Goal: Task Accomplishment & Management: Use online tool/utility

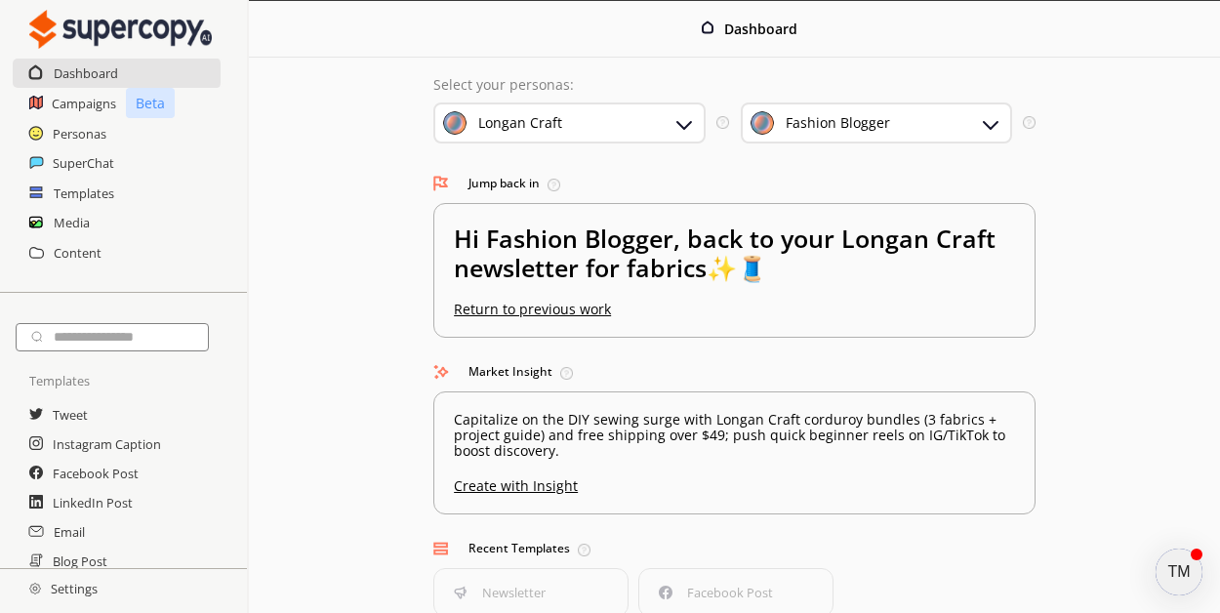
click at [818, 129] on div "Fashion Blogger" at bounding box center [838, 123] width 104 height 16
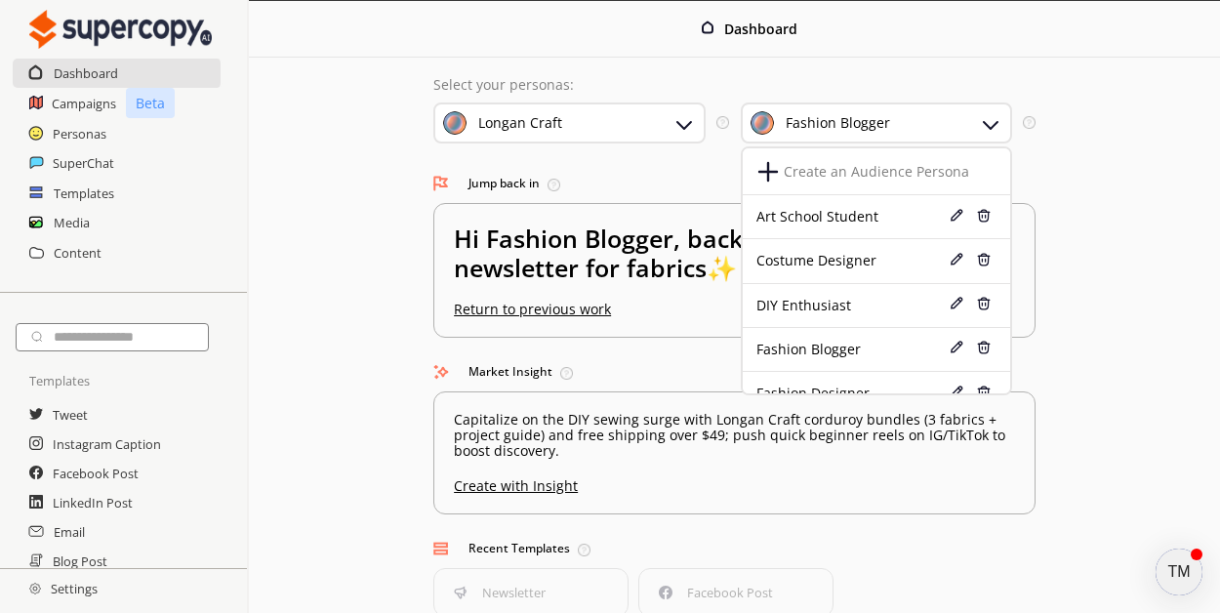
click at [816, 128] on div "Fashion Blogger" at bounding box center [838, 123] width 104 height 16
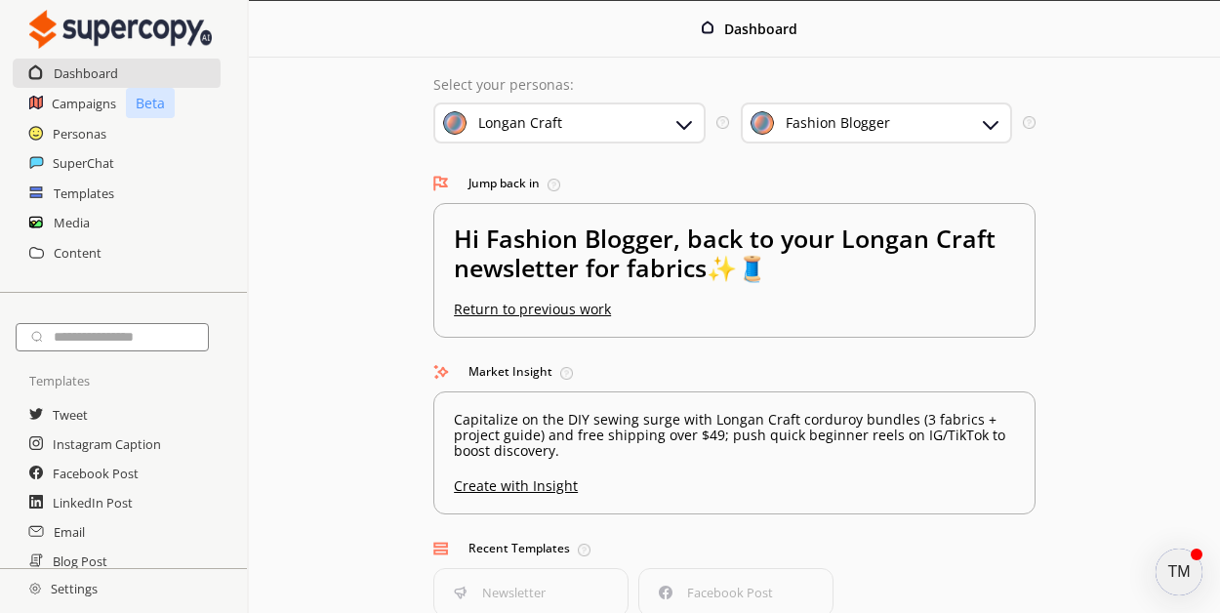
click at [892, 122] on div "Fashion Blogger" at bounding box center [876, 122] width 271 height 41
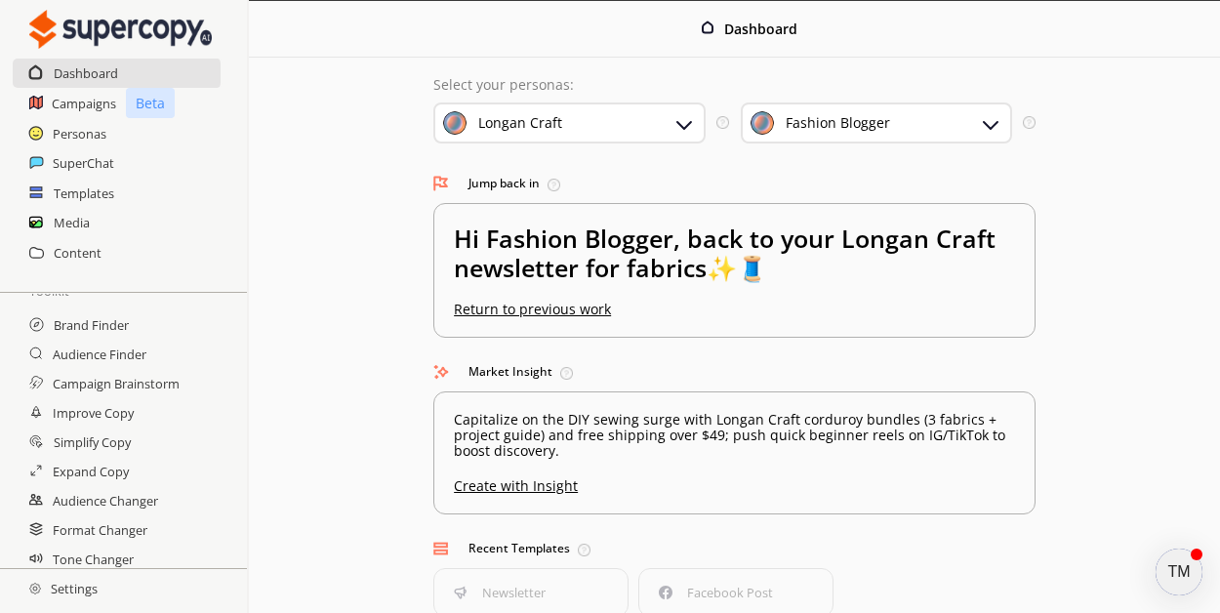
click at [1103, 159] on div "Dashboard Select your personas: Longan Craft Select the brand persona you want …" at bounding box center [734, 391] width 971 height 781
click at [863, 138] on div "Fashion Blogger" at bounding box center [876, 122] width 271 height 41
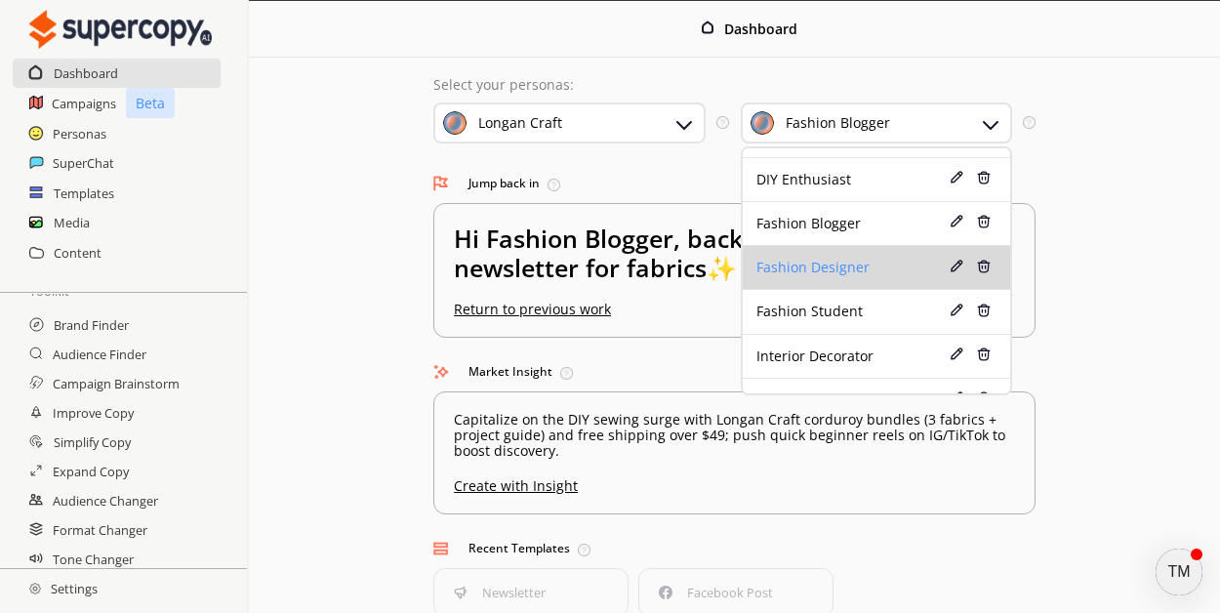
scroll to position [98, 0]
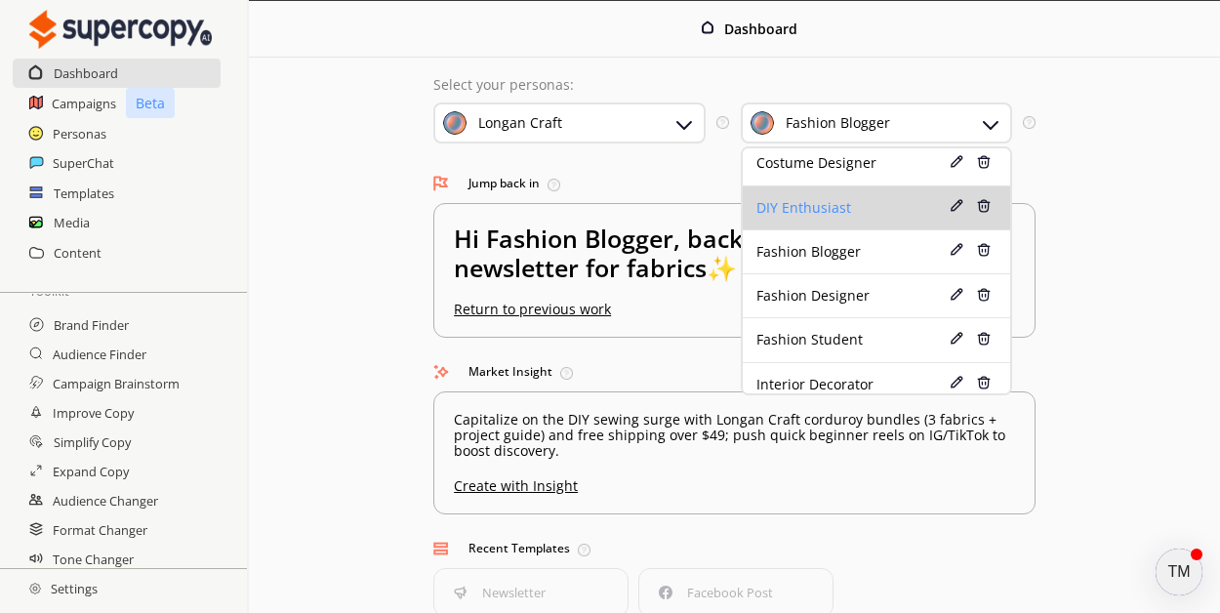
click at [843, 210] on div "DIY Enthusiast" at bounding box center [850, 208] width 188 height 16
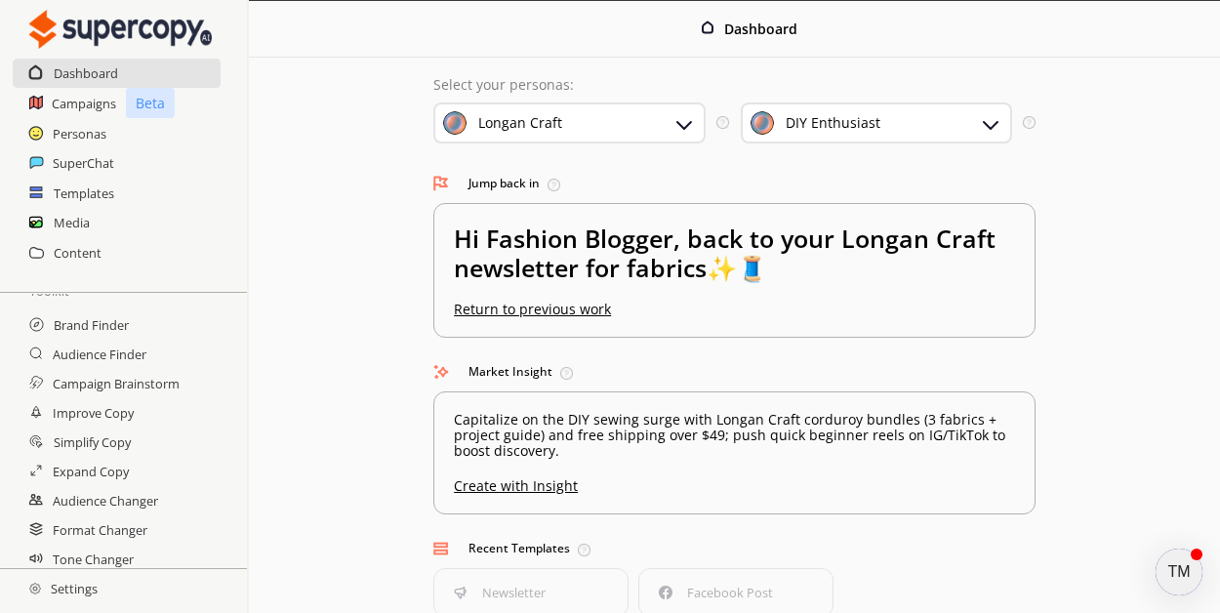
click at [1046, 200] on div "Select your personas: Longan Craft Select the brand persona you want to use—def…" at bounding box center [734, 420] width 641 height 724
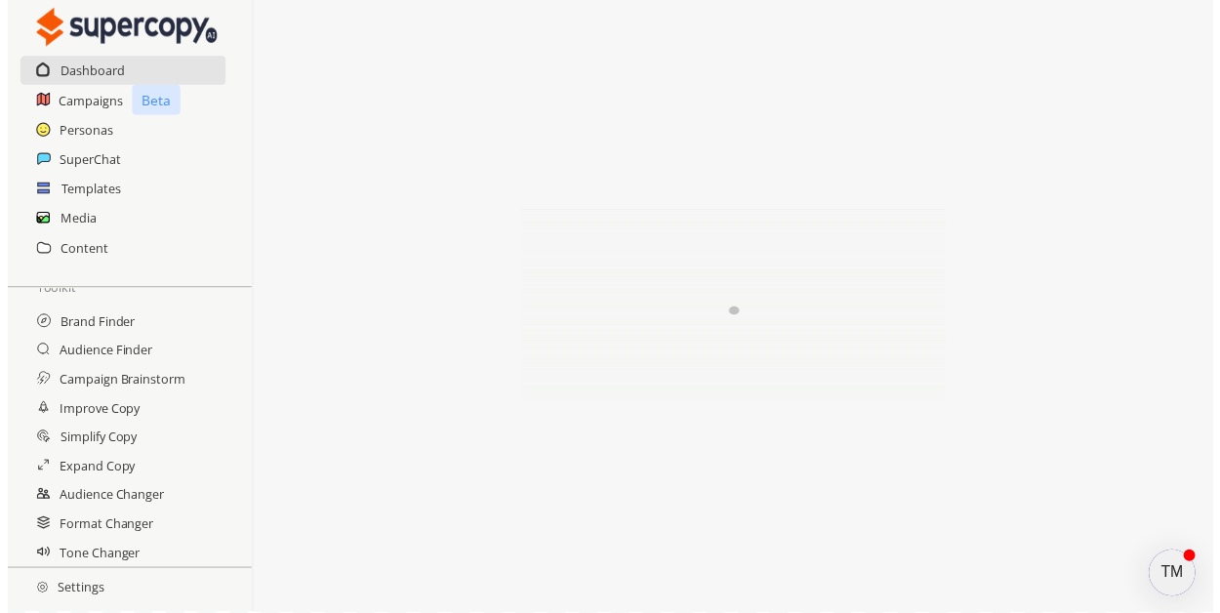
scroll to position [8, 0]
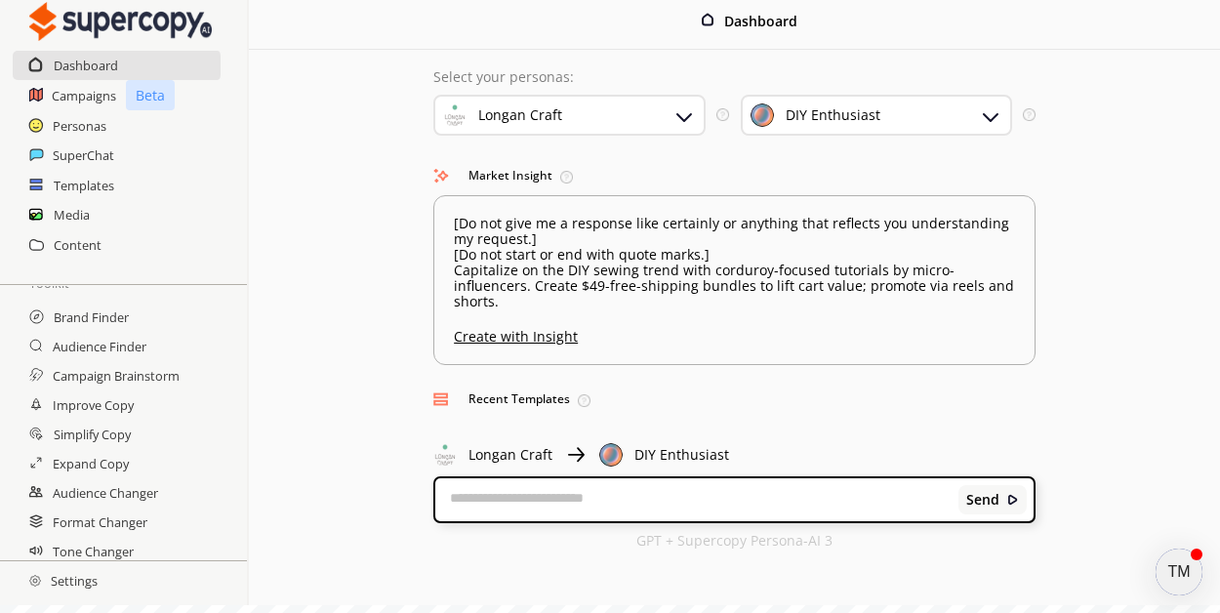
click at [664, 490] on textarea at bounding box center [696, 500] width 523 height 20
click at [718, 490] on textarea at bounding box center [696, 500] width 523 height 20
type textarea "**********"
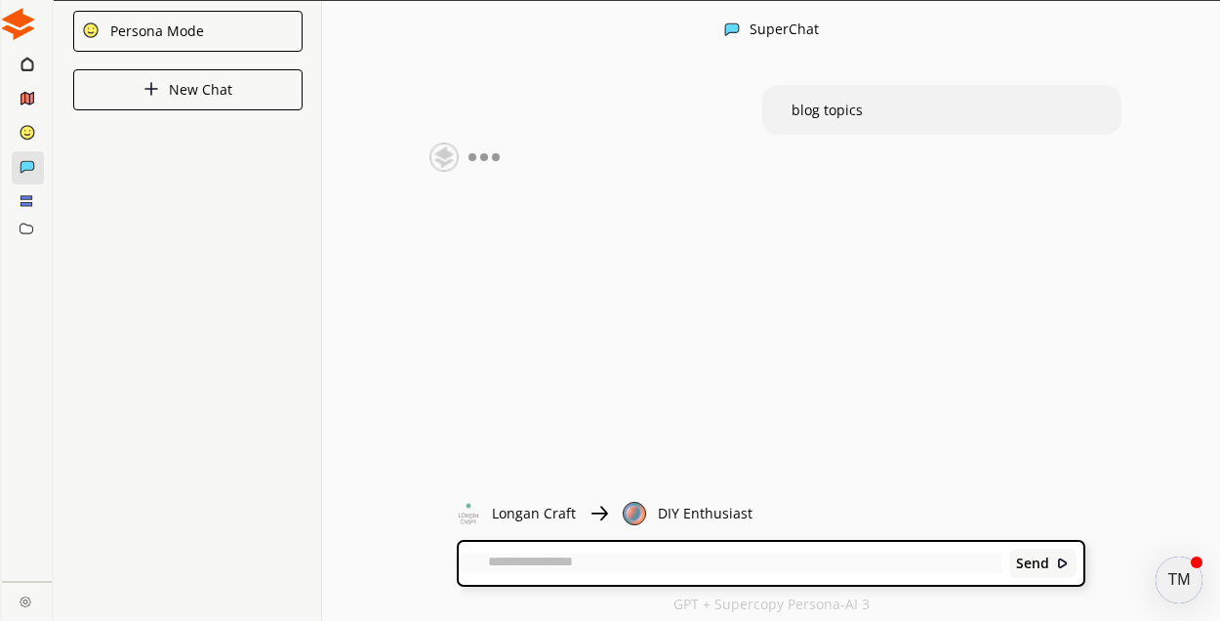
click at [12, 604] on link at bounding box center [27, 599] width 50 height 34
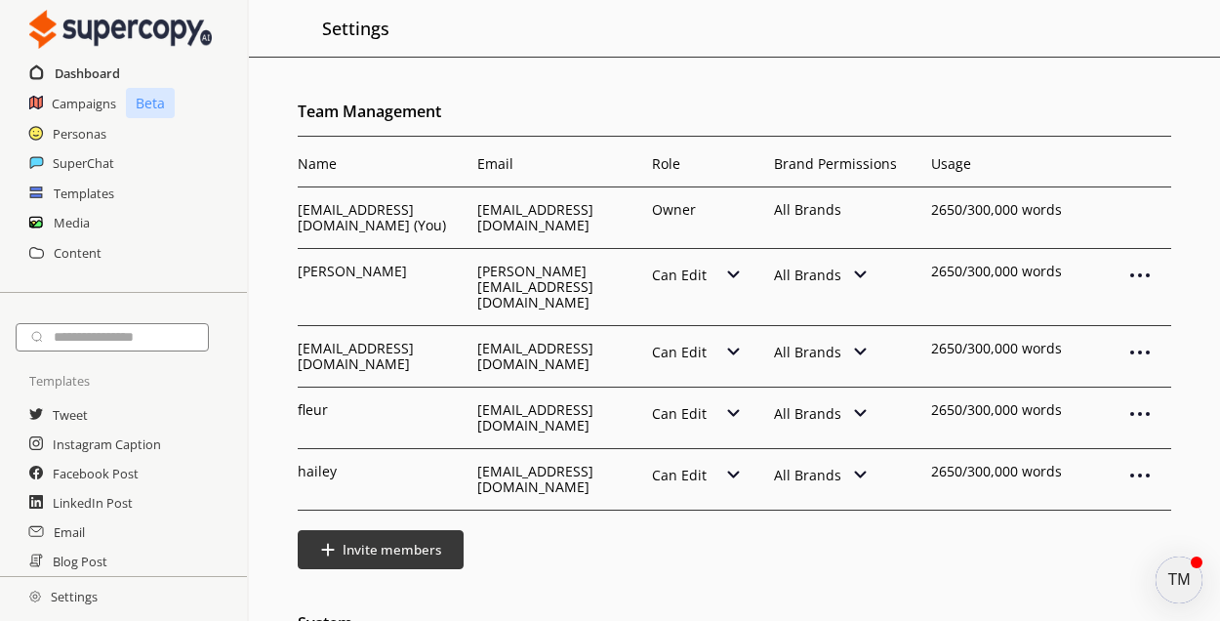
click at [64, 67] on h2 "Dashboard" at bounding box center [87, 73] width 65 height 29
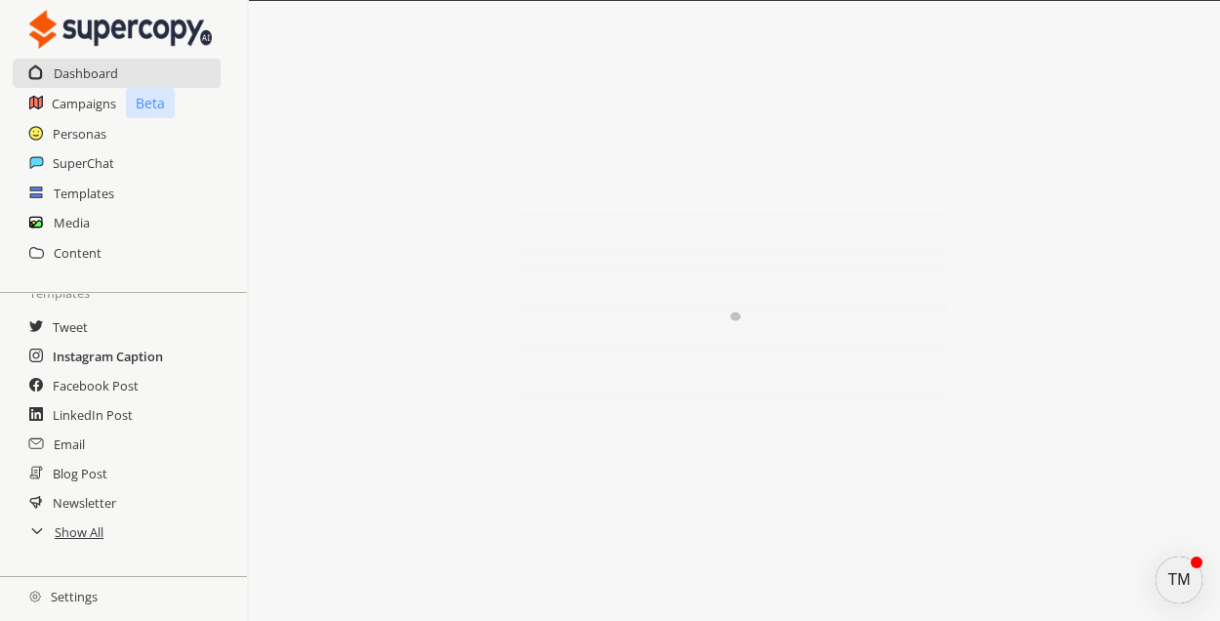
scroll to position [195, 0]
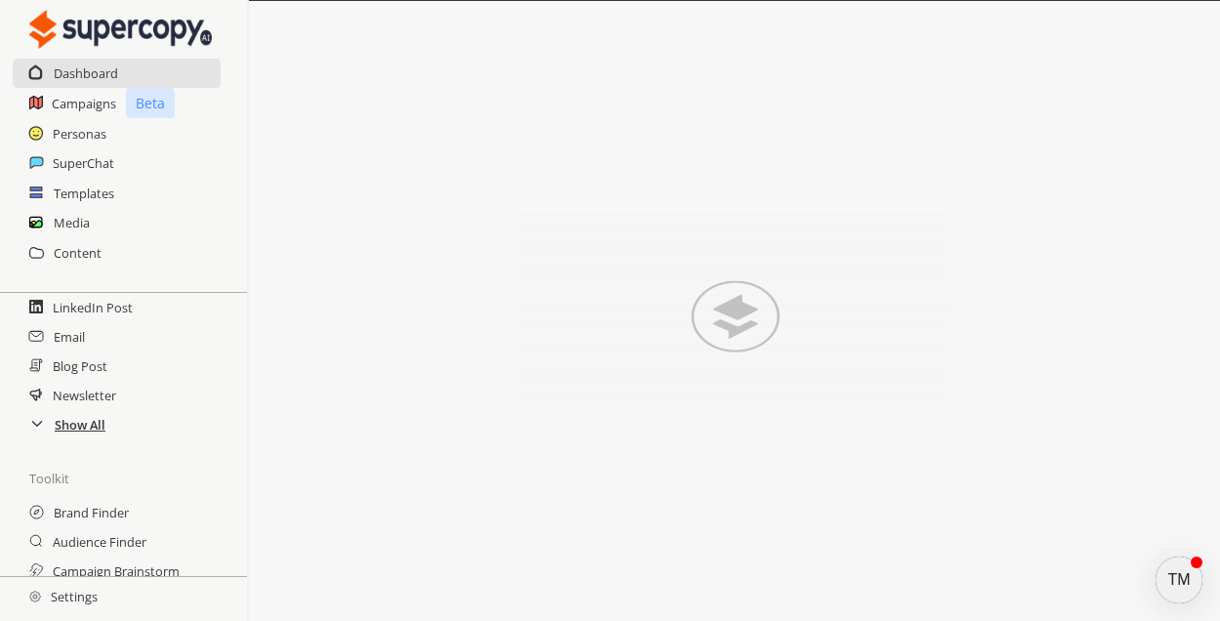
click at [96, 426] on h2 "Show All" at bounding box center [80, 424] width 51 height 29
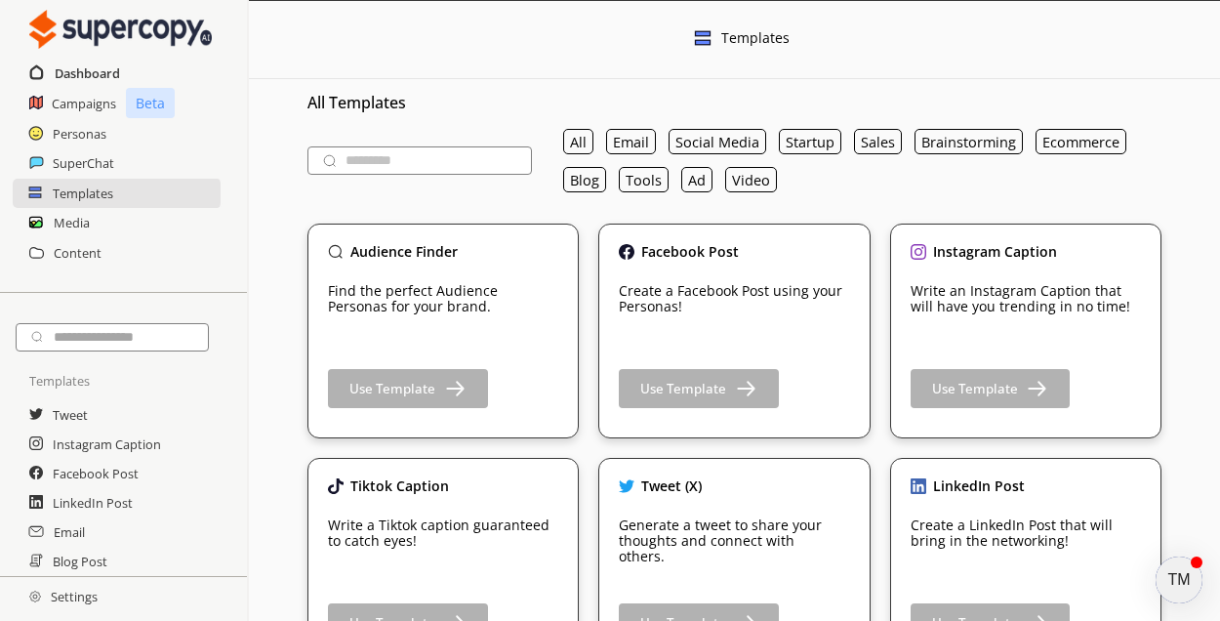
click at [80, 77] on h2 "Dashboard" at bounding box center [87, 73] width 65 height 29
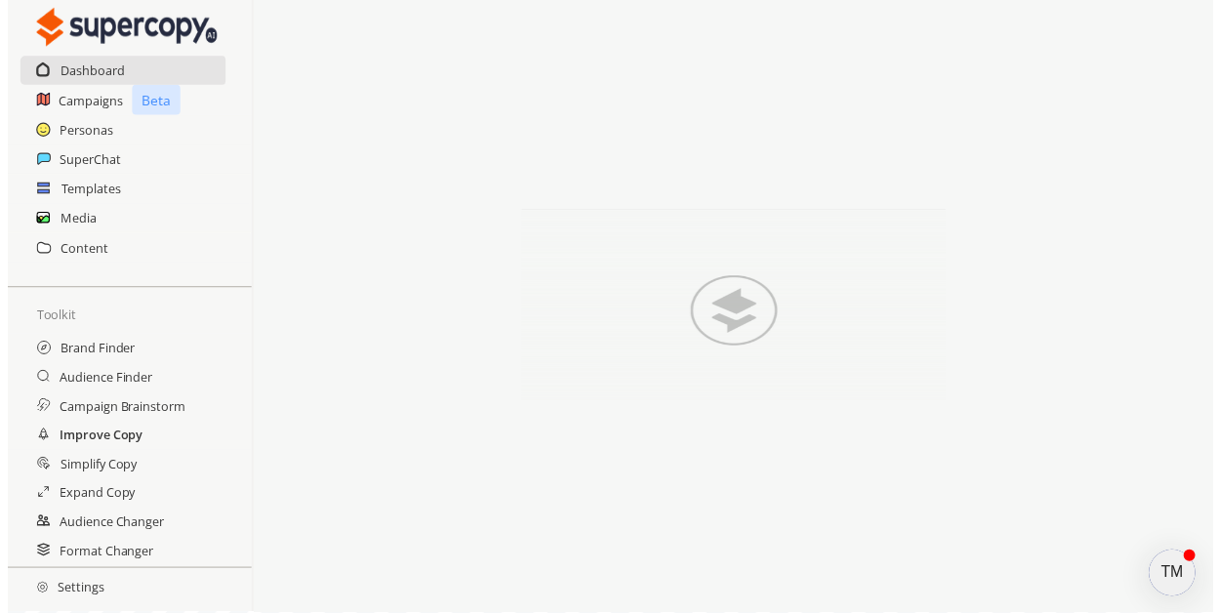
scroll to position [383, 0]
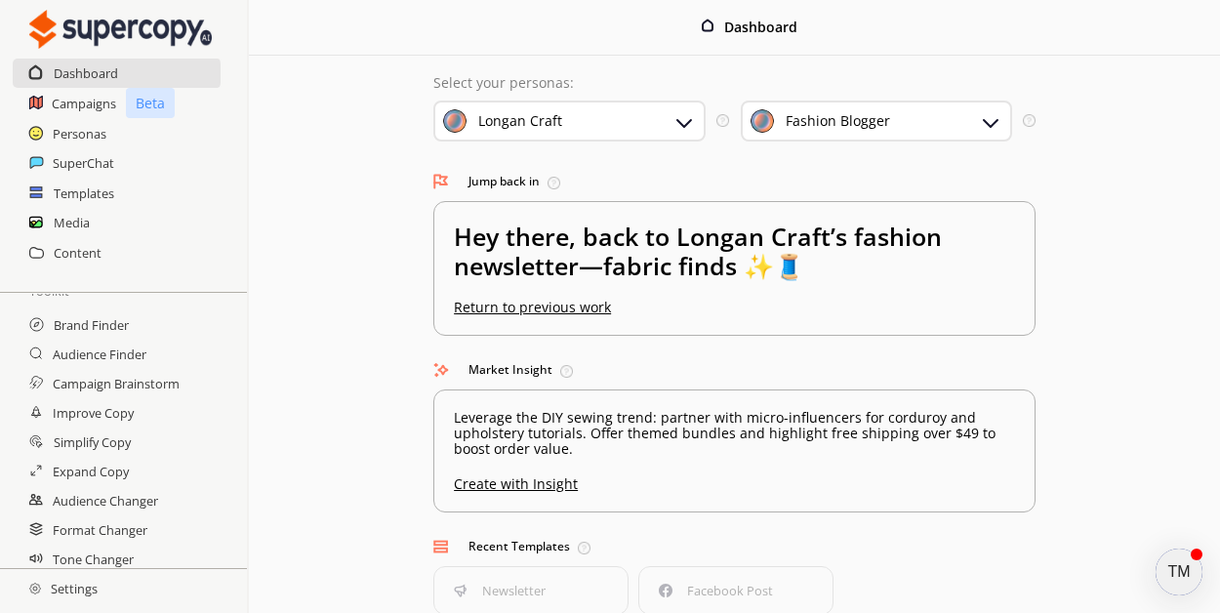
click at [841, 123] on div "Fashion Blogger" at bounding box center [838, 121] width 104 height 16
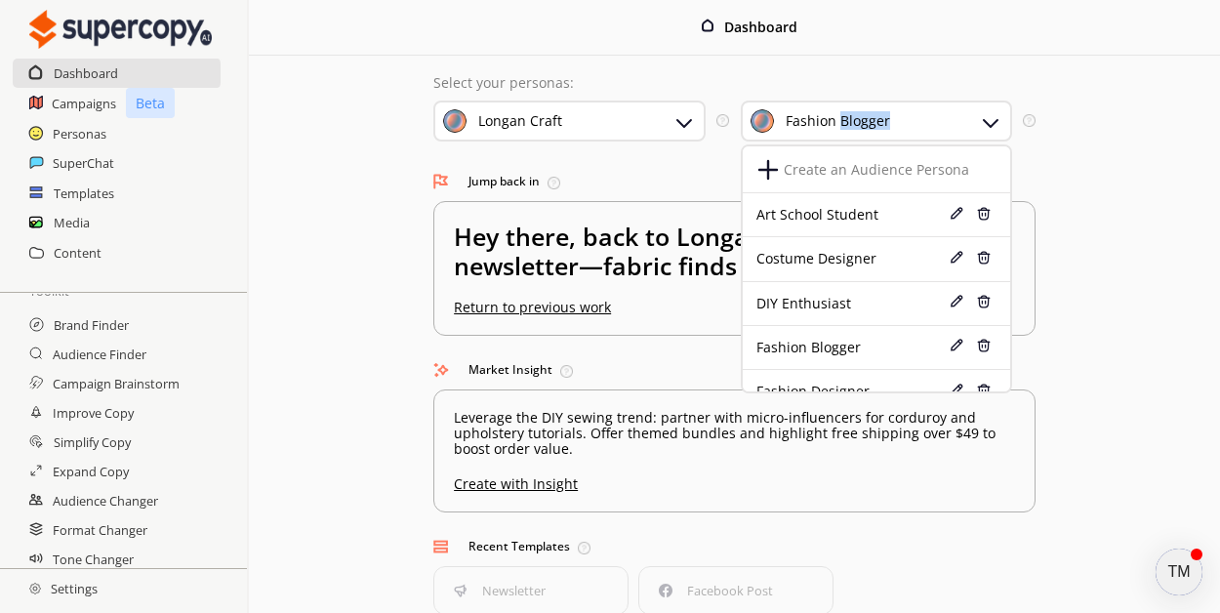
click at [841, 123] on div "Fashion Blogger" at bounding box center [838, 121] width 104 height 16
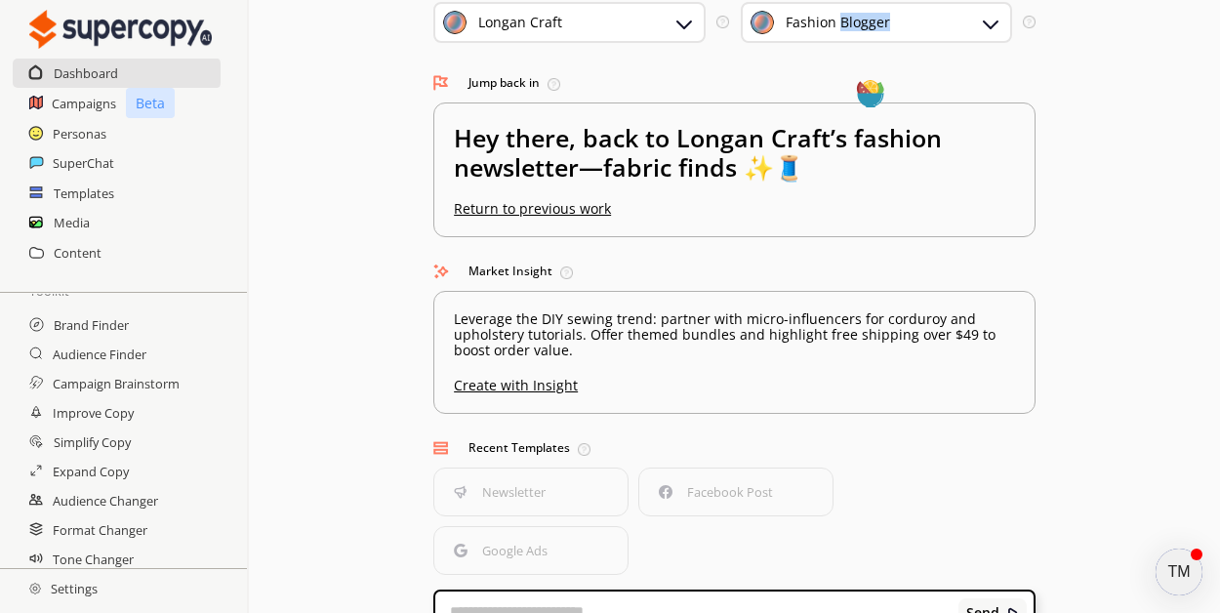
scroll to position [166, 0]
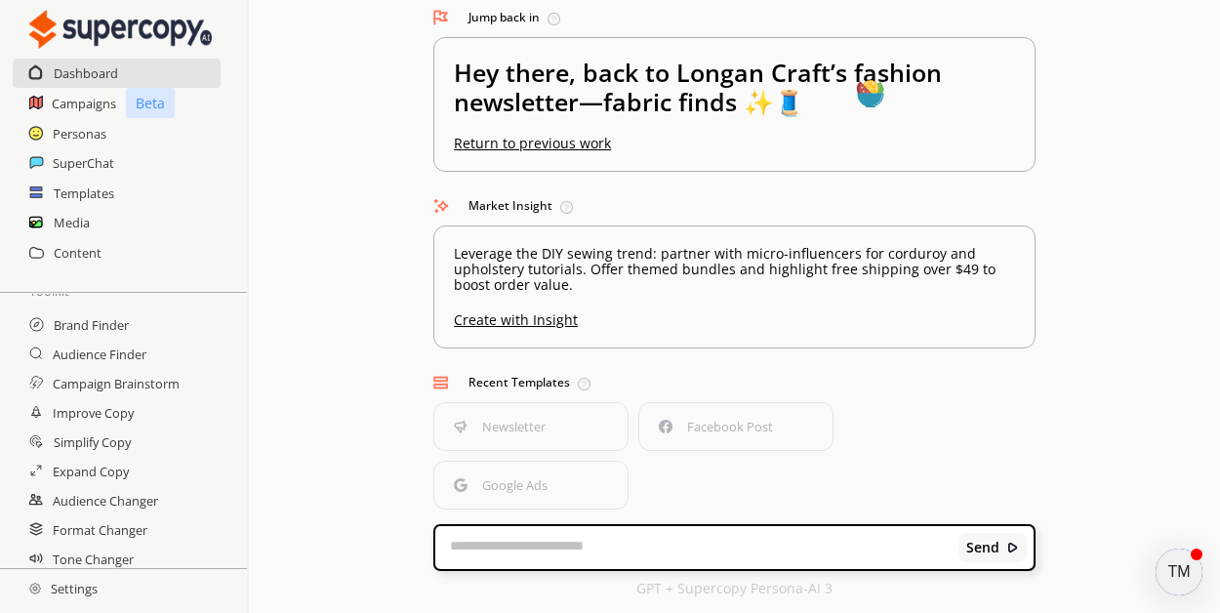
click at [522, 542] on textarea at bounding box center [696, 548] width 523 height 20
type textarea "**********"
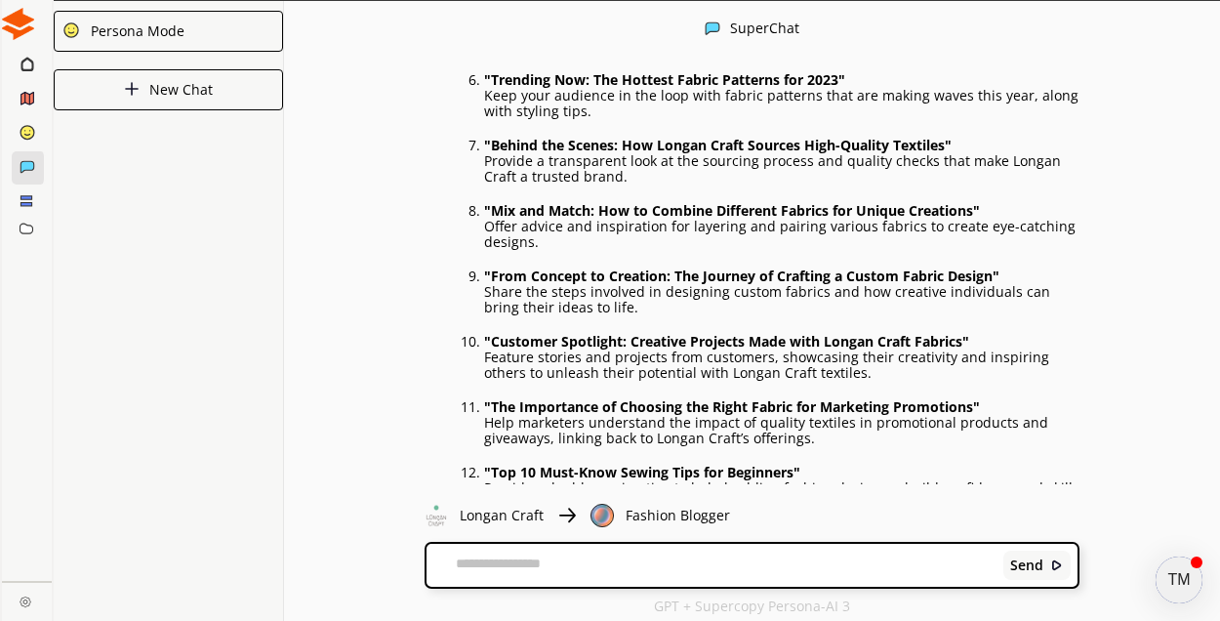
scroll to position [601, 0]
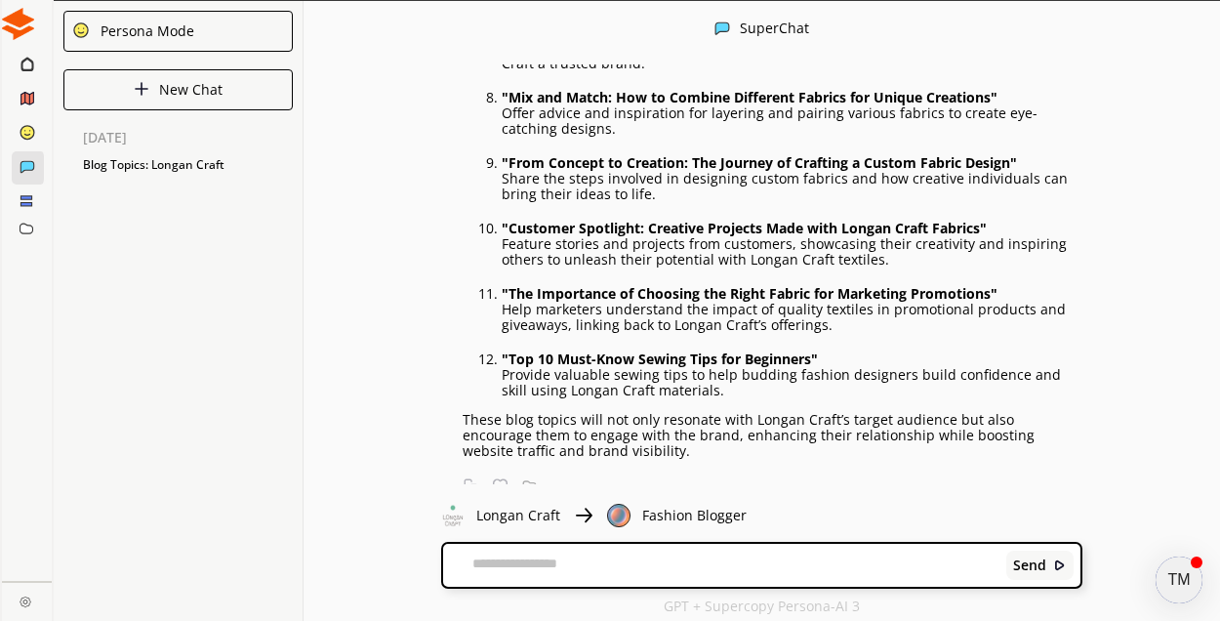
click at [21, 68] on icon at bounding box center [26, 64] width 11 height 12
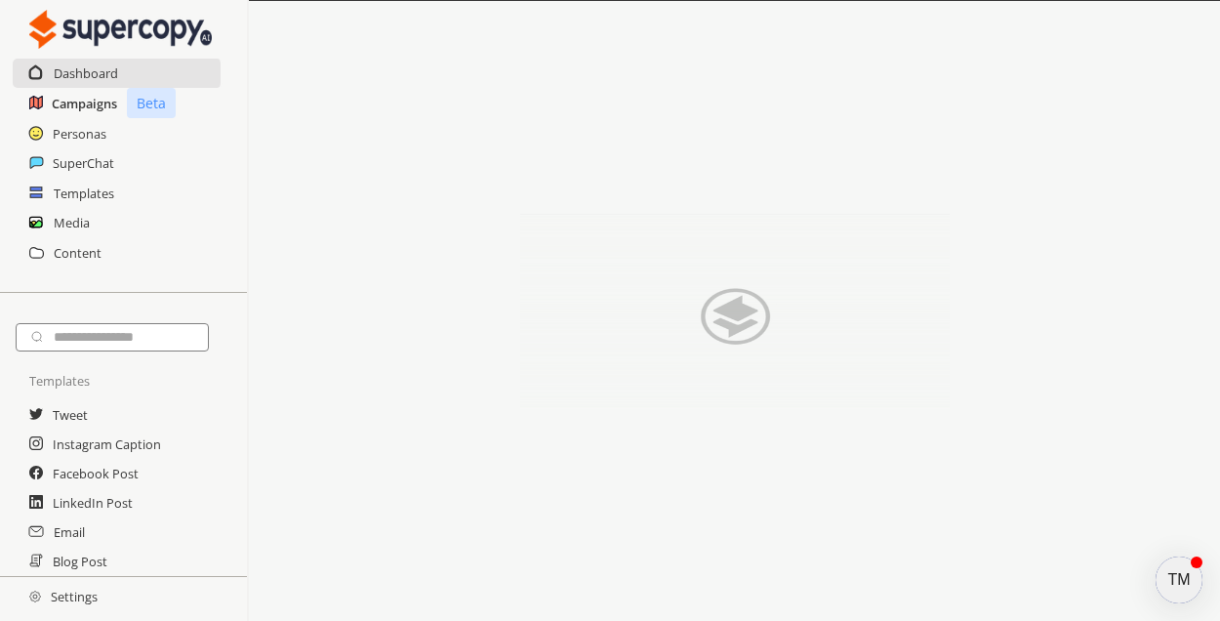
click at [80, 97] on h2 "Campaigns" at bounding box center [84, 103] width 65 height 29
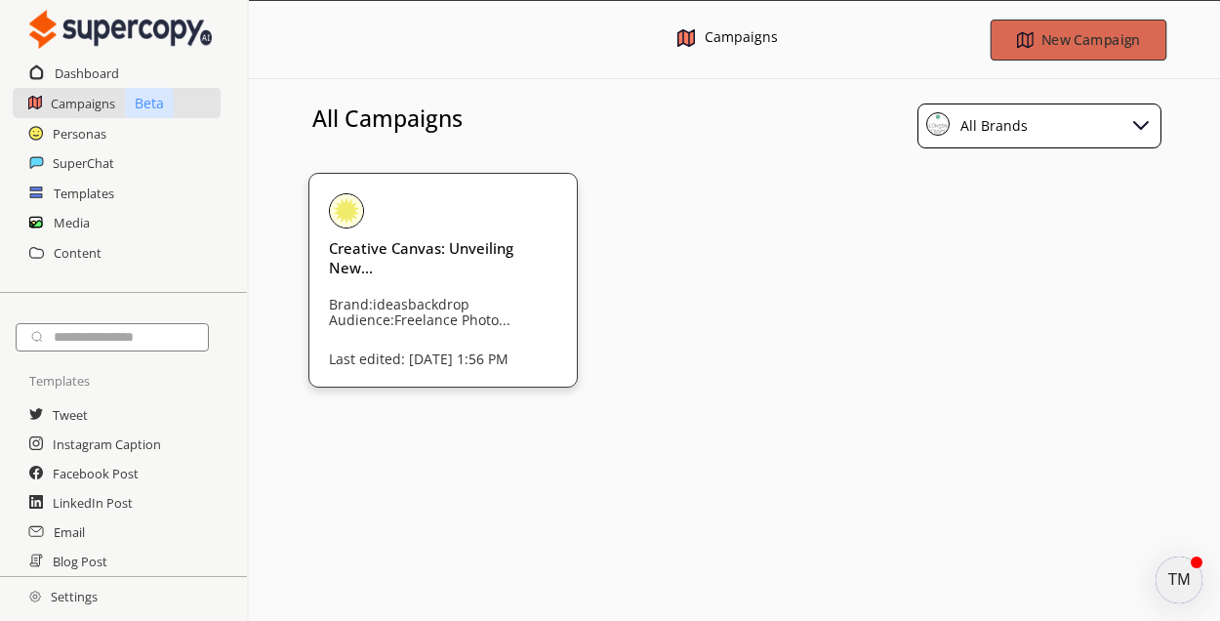
click at [1097, 38] on b "New Campaign" at bounding box center [1089, 39] width 99 height 19
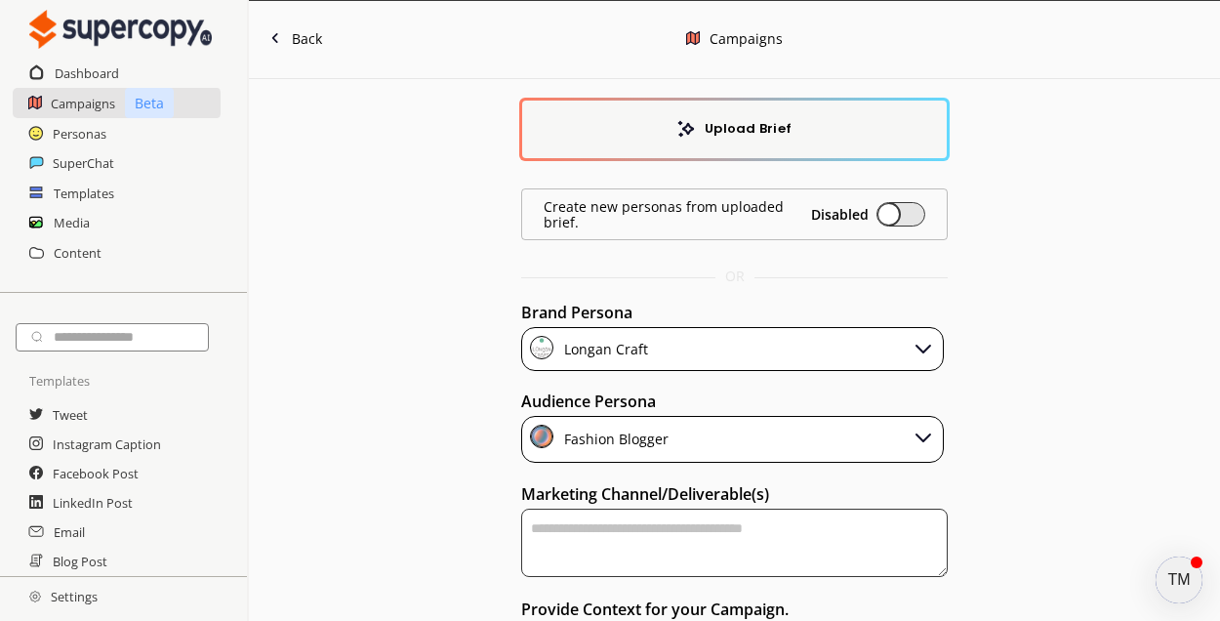
click at [746, 433] on div "Fashion Blogger" at bounding box center [732, 439] width 423 height 47
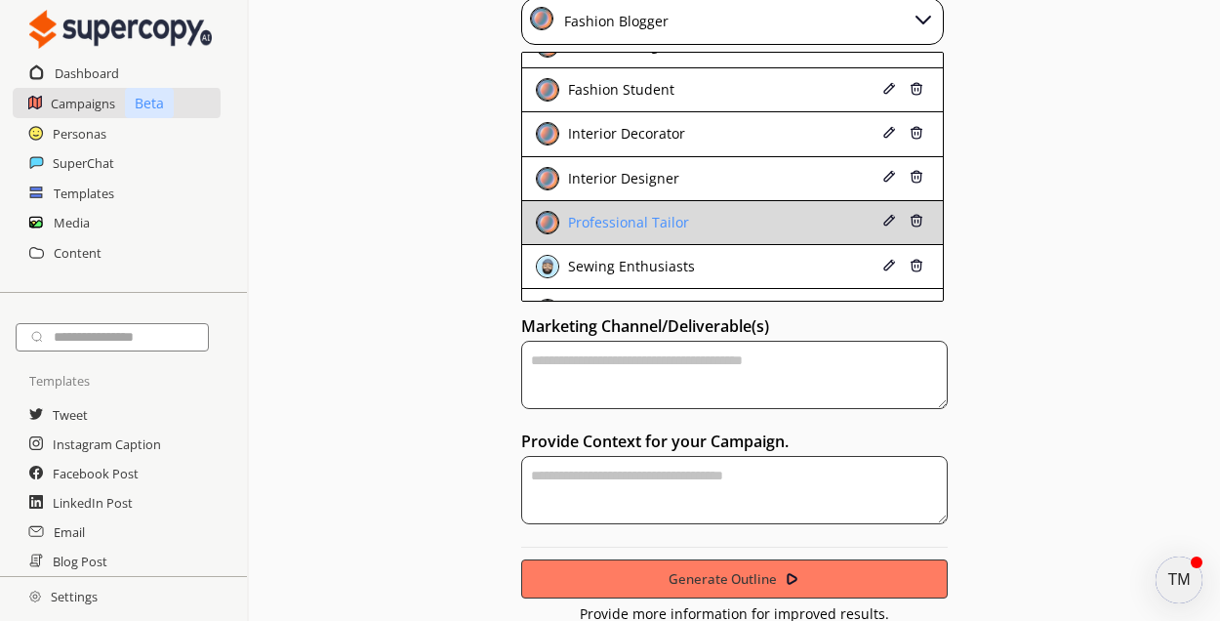
scroll to position [276, 0]
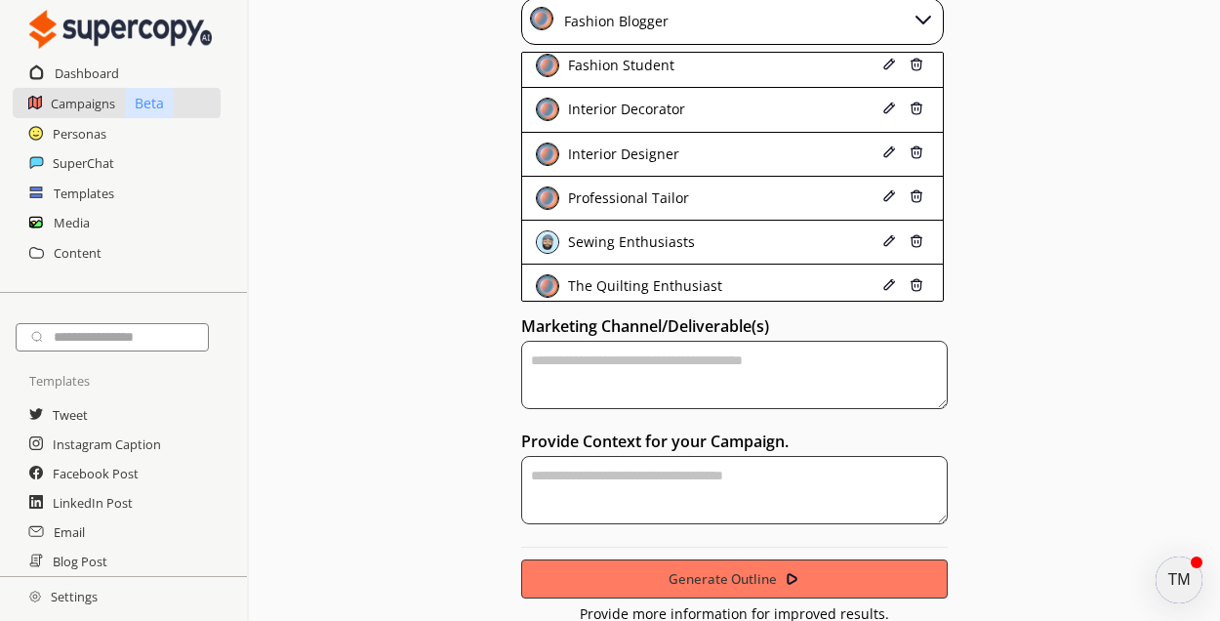
click at [653, 363] on textarea "textarea-textarea" at bounding box center [734, 375] width 427 height 68
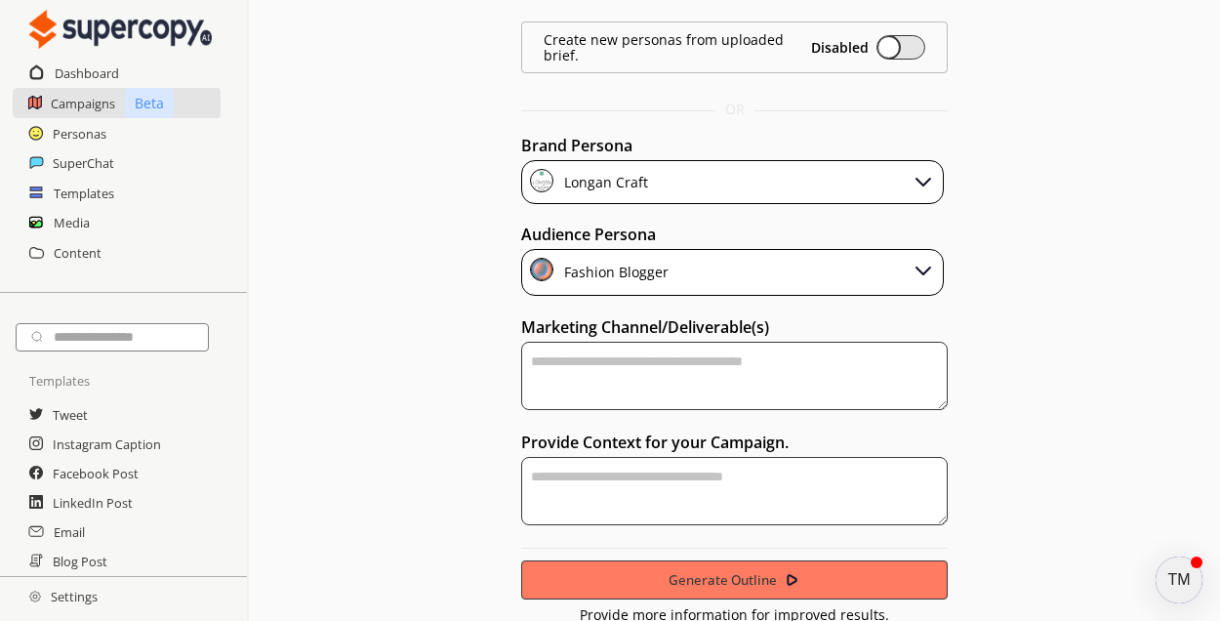
click at [631, 397] on textarea "textarea-textarea" at bounding box center [734, 376] width 427 height 68
click at [642, 506] on textarea "textarea-textarea" at bounding box center [734, 491] width 427 height 68
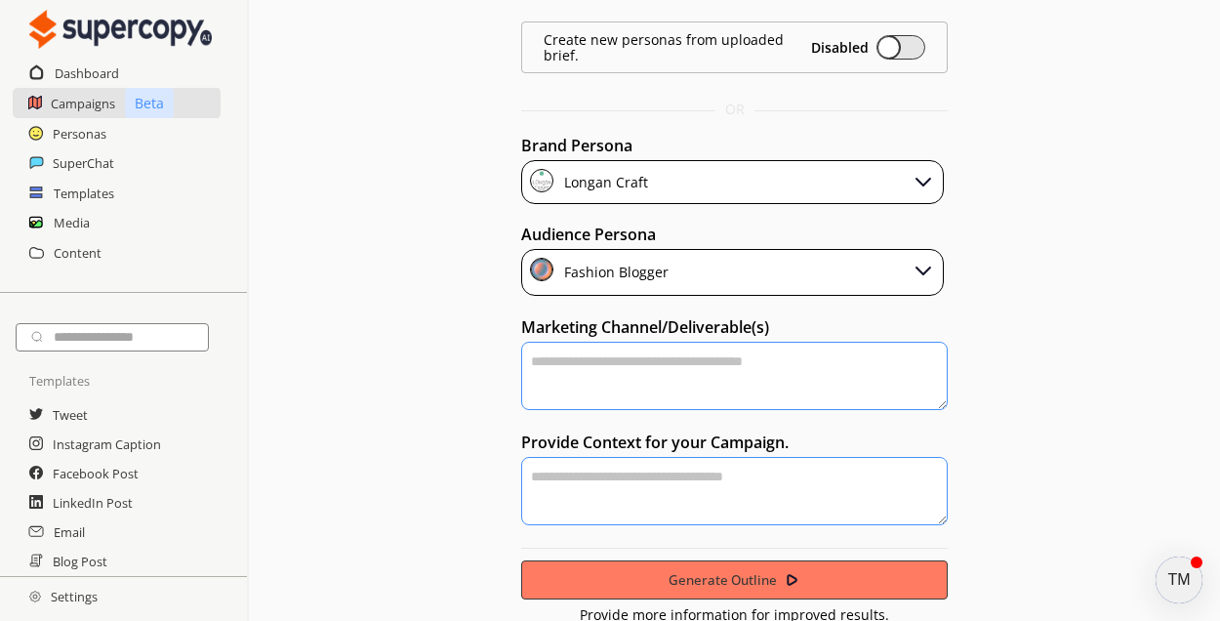
click at [631, 374] on textarea "textarea-textarea" at bounding box center [734, 376] width 427 height 68
drag, startPoint x: 639, startPoint y: 486, endPoint x: 641, endPoint y: 470, distance: 15.7
click at [639, 485] on textarea "textarea-textarea" at bounding box center [734, 491] width 427 height 68
click at [82, 226] on h2 "Media" at bounding box center [72, 222] width 37 height 29
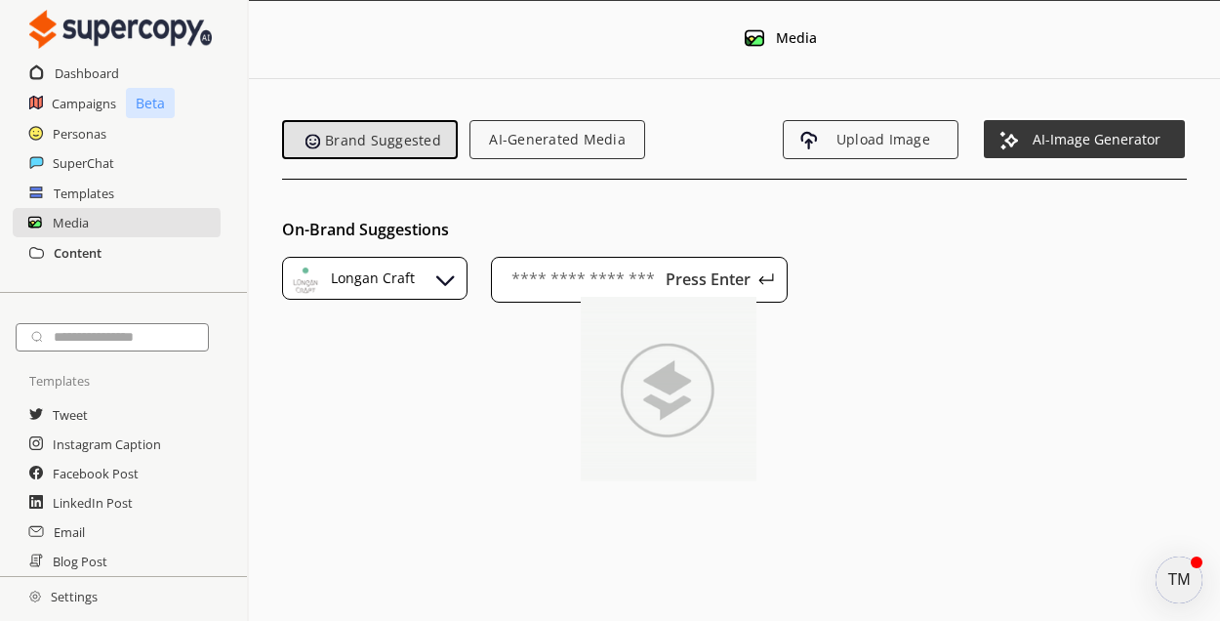
click at [86, 249] on h2 "Content" at bounding box center [78, 252] width 48 height 29
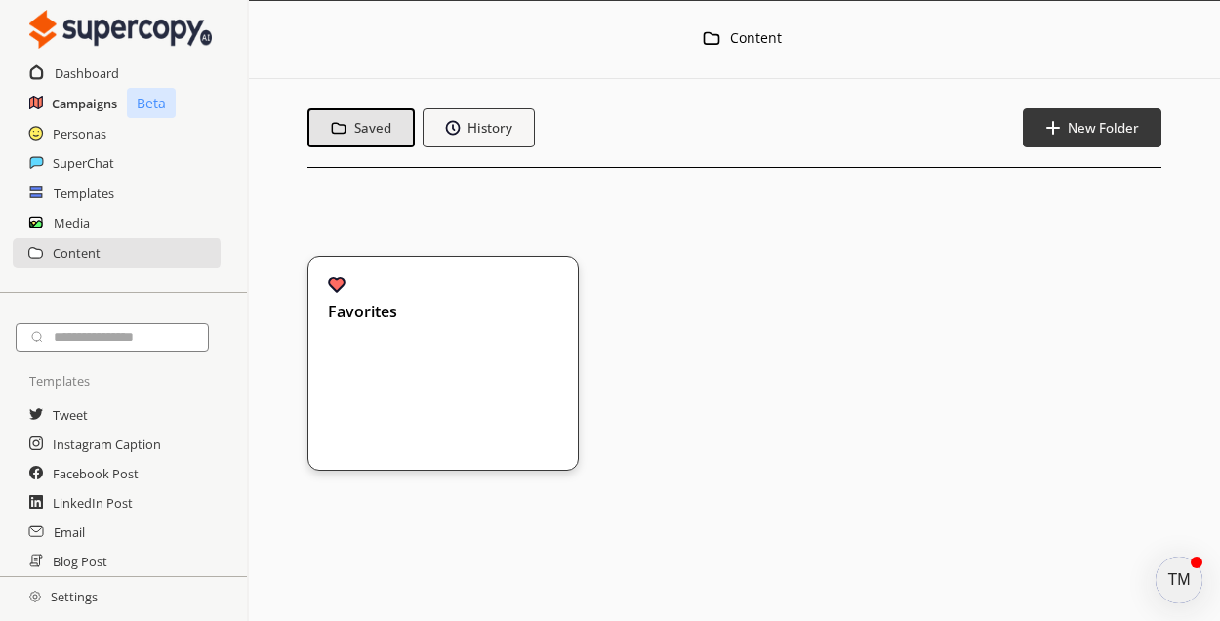
click at [82, 111] on h2 "Campaigns" at bounding box center [84, 103] width 65 height 29
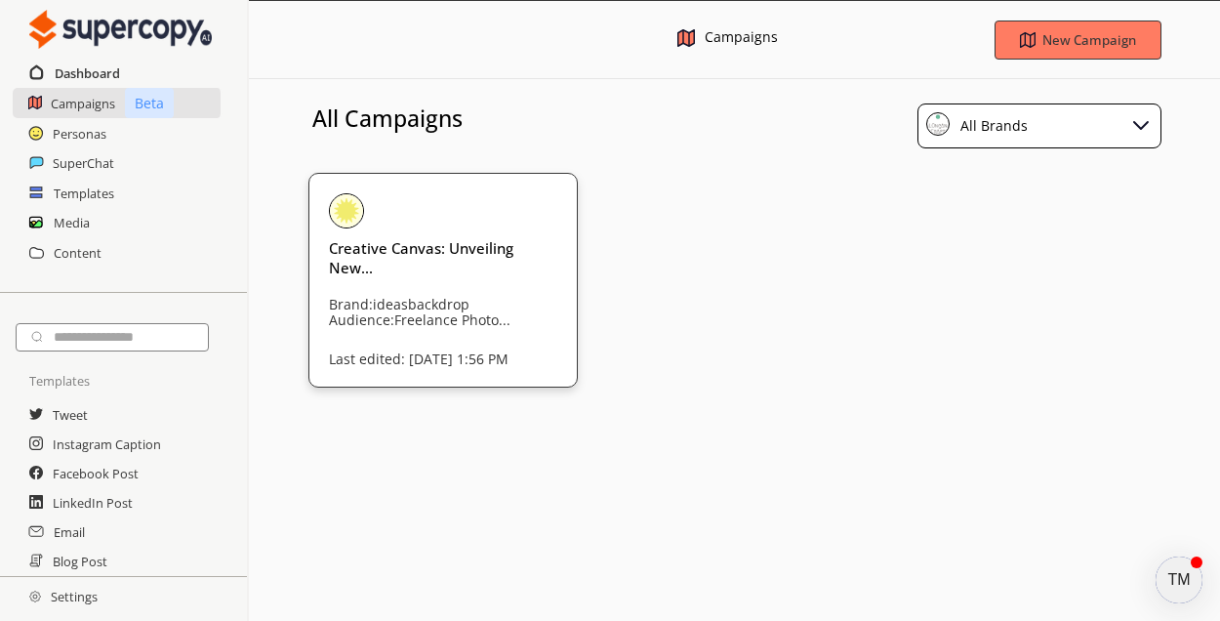
click at [90, 75] on h2 "Dashboard" at bounding box center [87, 73] width 65 height 29
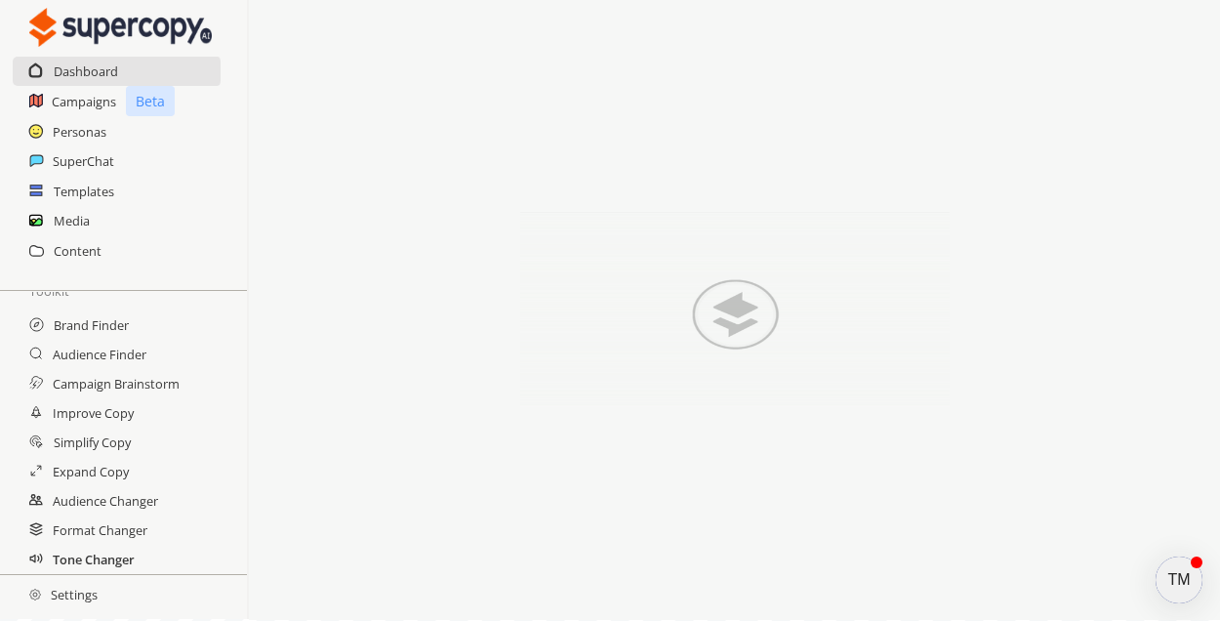
scroll to position [2, 0]
click at [59, 587] on h2 "Settings" at bounding box center [63, 594] width 127 height 39
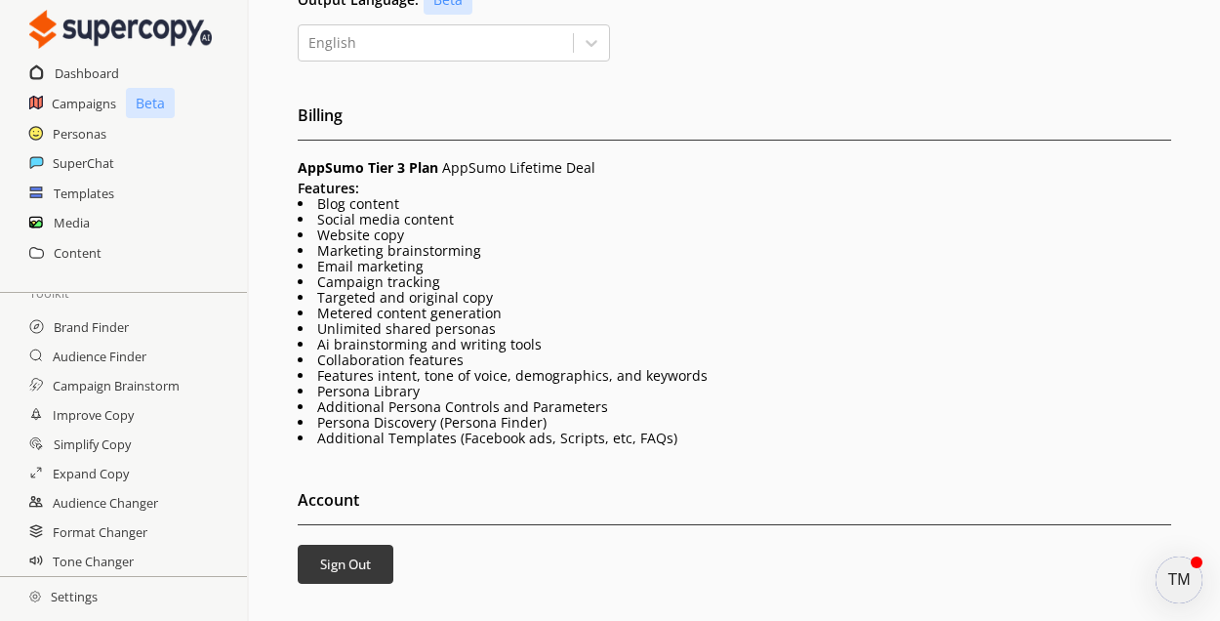
scroll to position [488, 0]
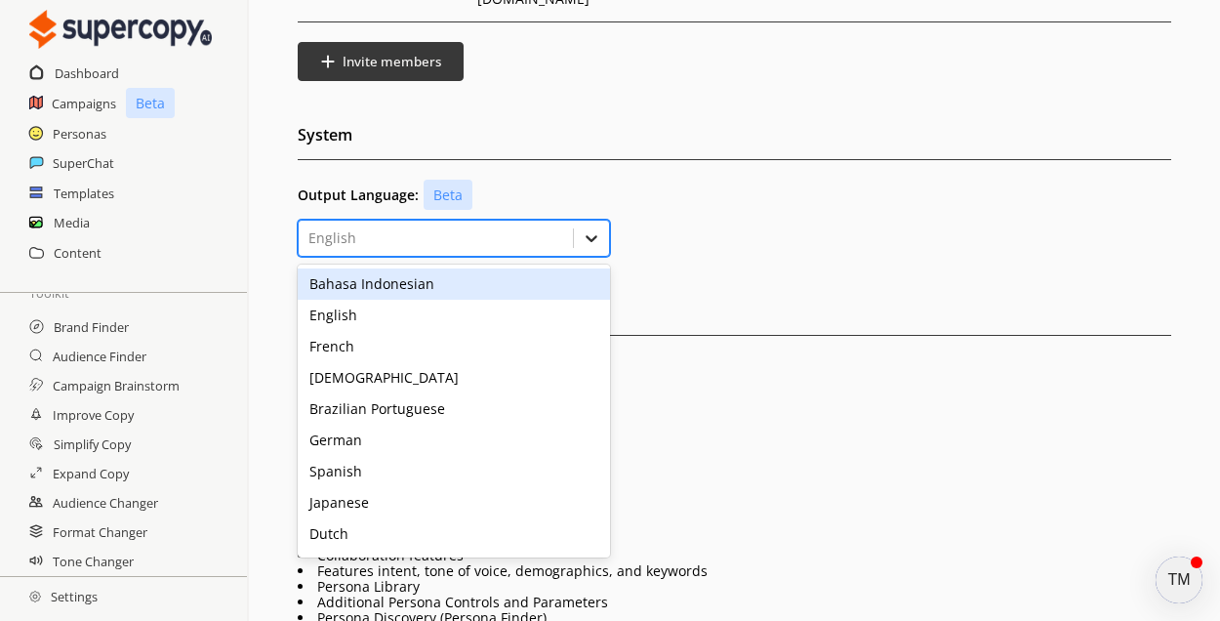
click at [595, 228] on icon at bounding box center [592, 238] width 20 height 20
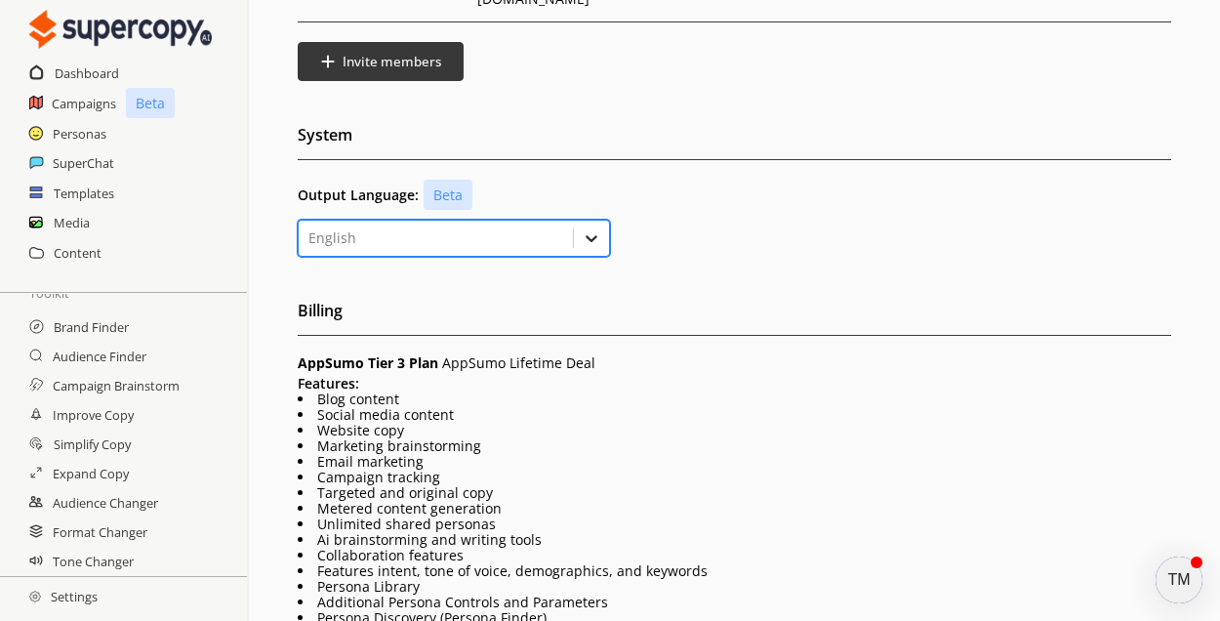
click at [595, 228] on icon at bounding box center [592, 238] width 20 height 20
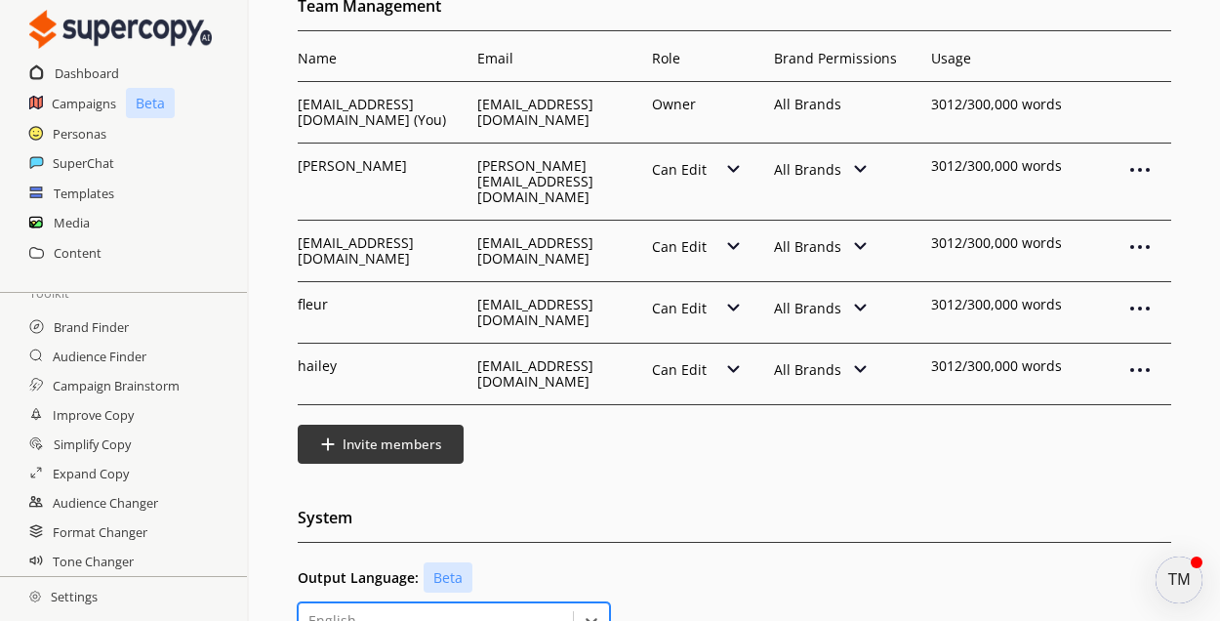
scroll to position [0, 0]
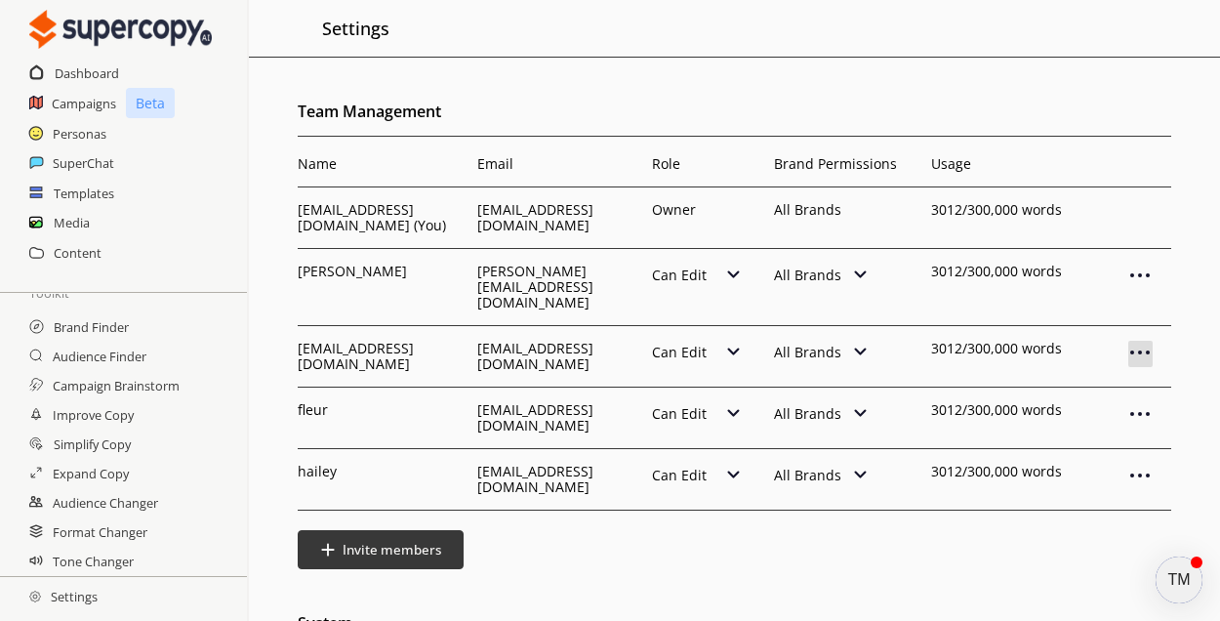
click at [1147, 341] on img at bounding box center [1139, 352] width 23 height 23
click at [605, 481] on div "Name Email Role Brand Permissions [PERSON_NAME] [PERSON_NAME][EMAIL_ADDRESS][DO…" at bounding box center [735, 362] width 874 height 413
drag, startPoint x: 82, startPoint y: 131, endPoint x: 94, endPoint y: 159, distance: 30.6
click at [82, 133] on h2 "Personas" at bounding box center [80, 133] width 54 height 29
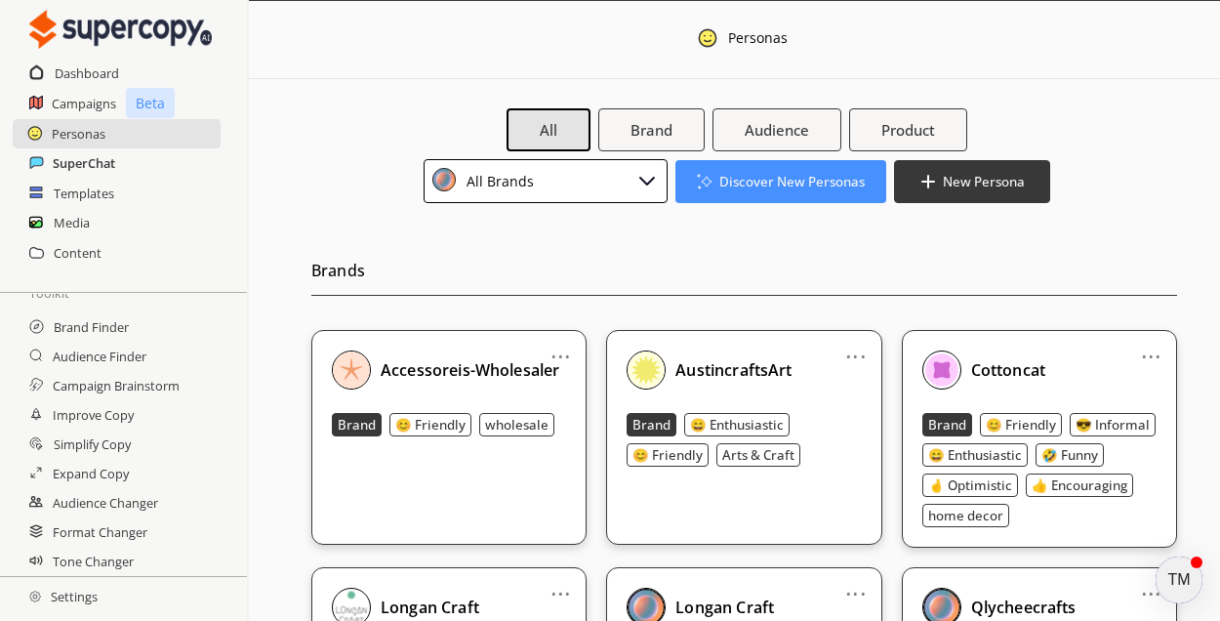
click at [94, 164] on h2 "SuperChat" at bounding box center [84, 162] width 62 height 29
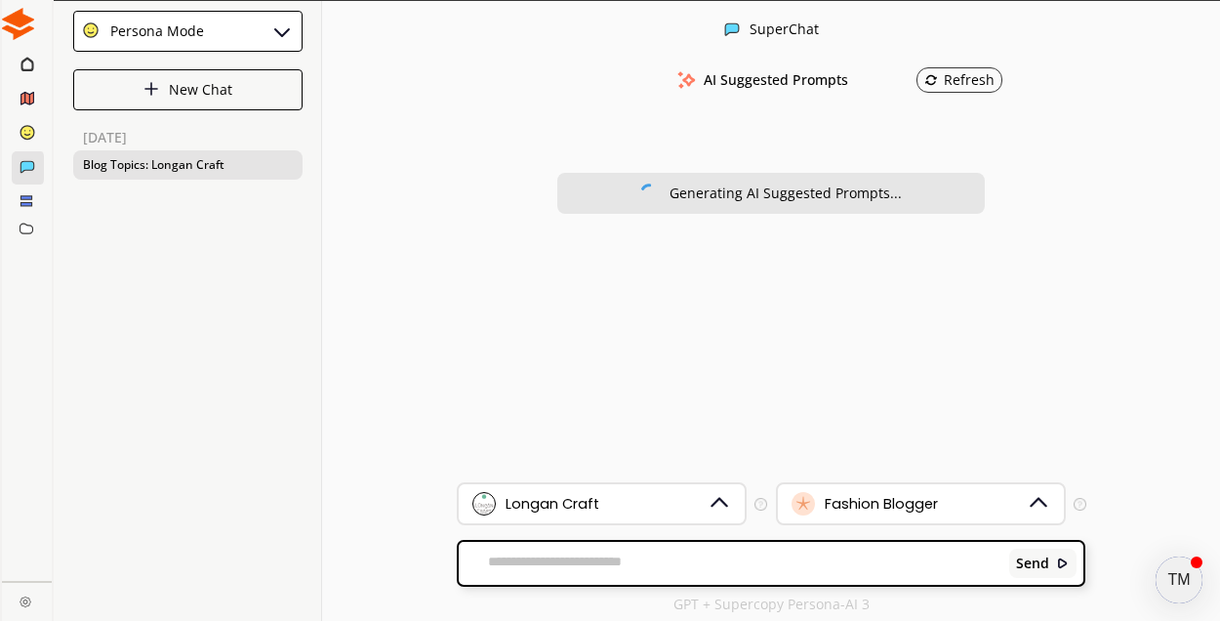
click at [203, 163] on div "Blog Topics: Longan Craft" at bounding box center [187, 164] width 229 height 29
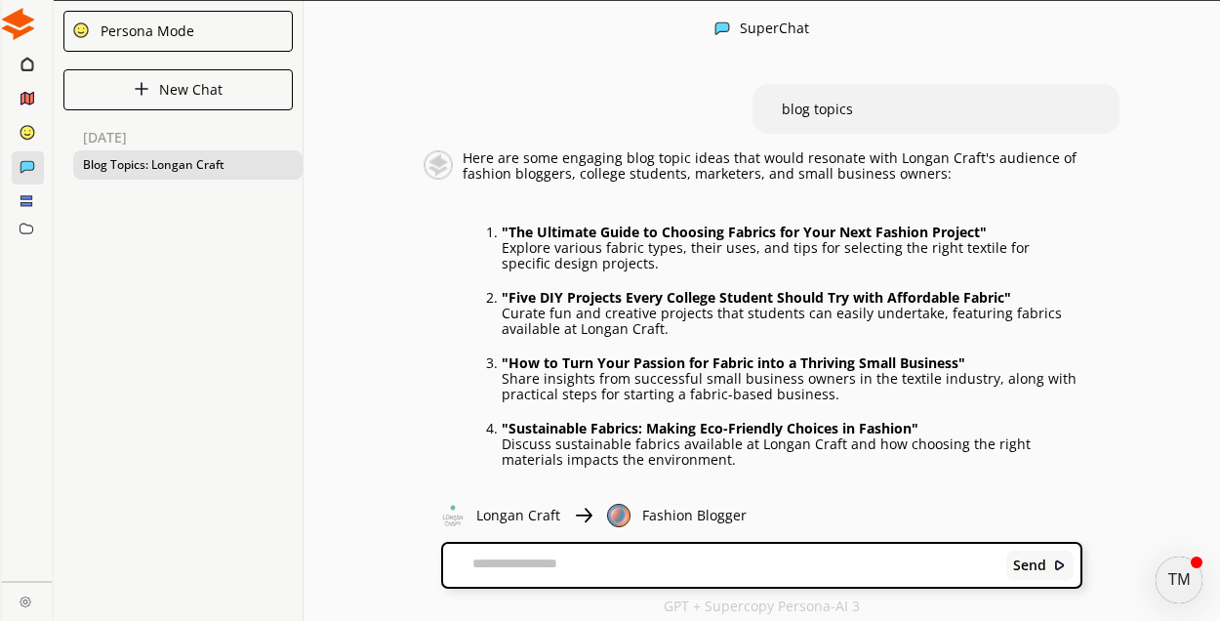
click at [27, 67] on icon at bounding box center [26, 64] width 13 height 16
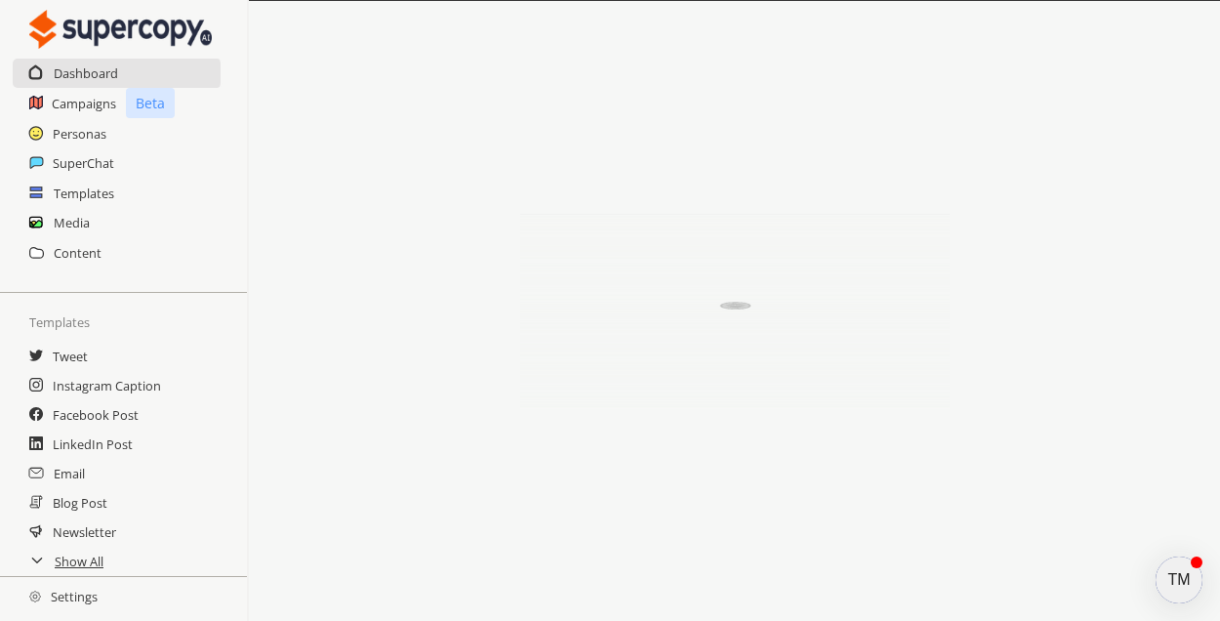
scroll to position [383, 0]
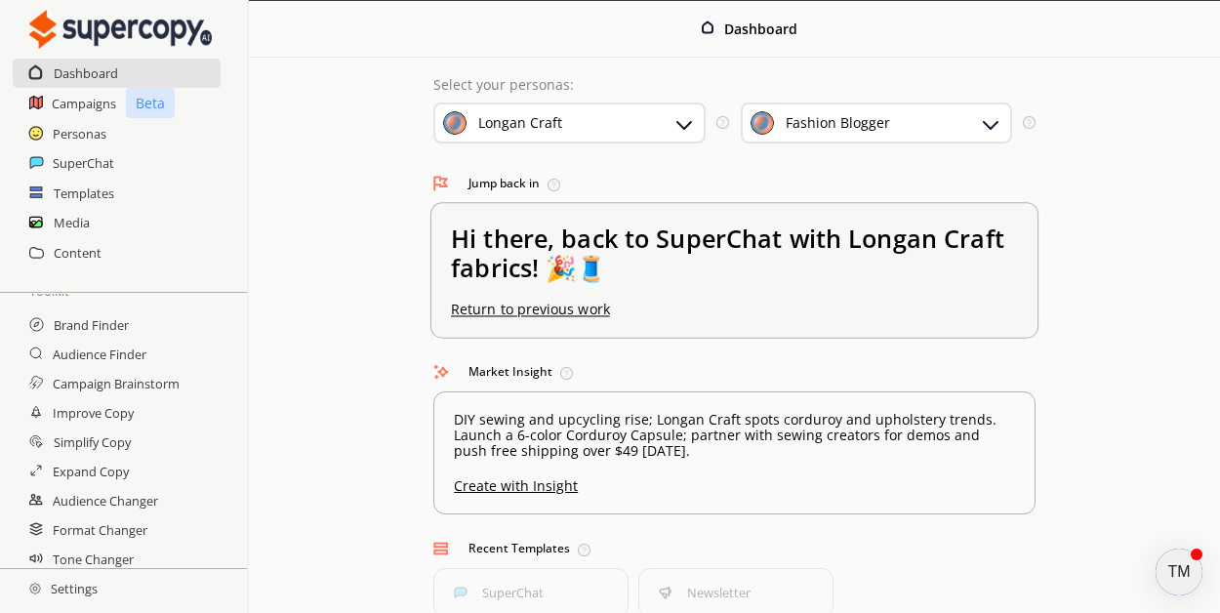
click at [552, 309] on u "Return to previous work" at bounding box center [530, 310] width 159 height 19
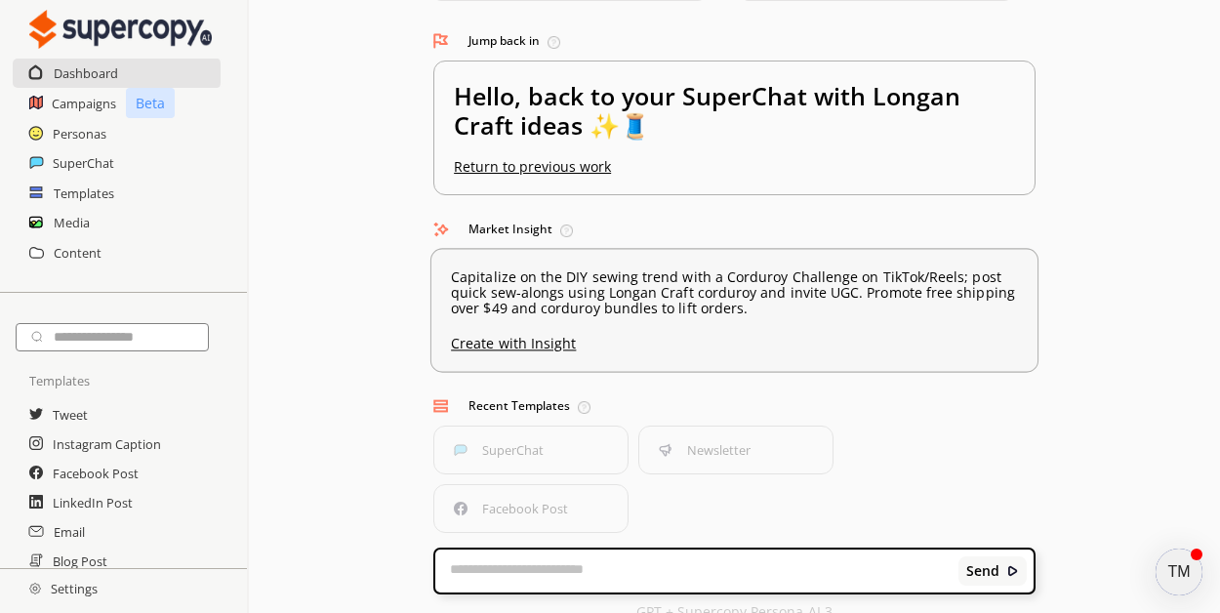
scroll to position [166, 0]
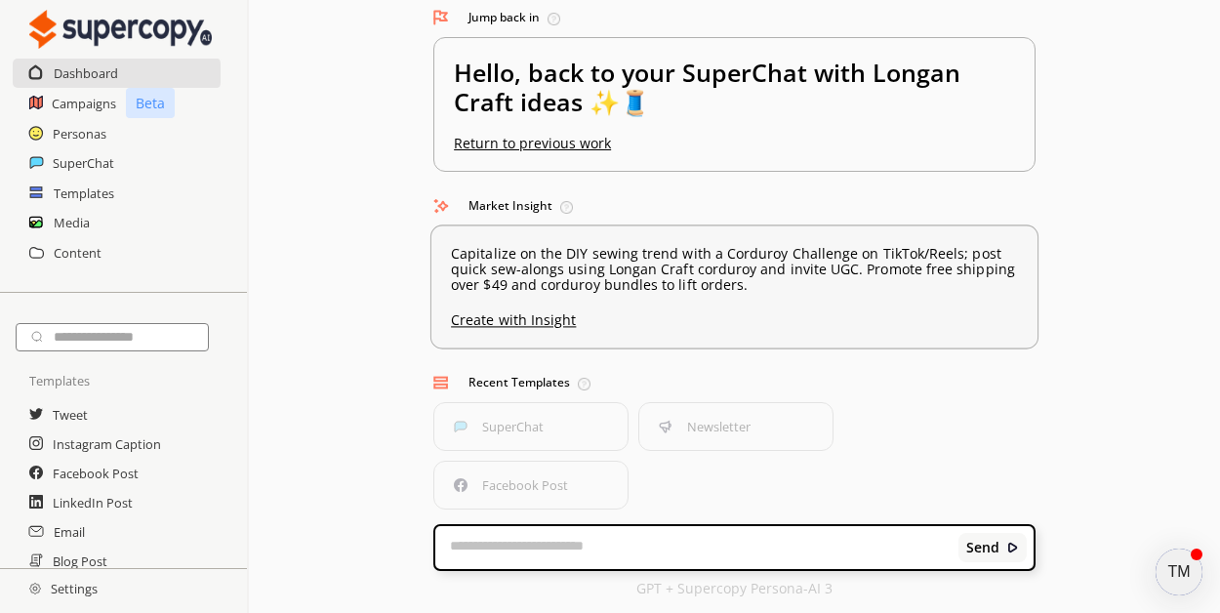
click at [622, 268] on p "Capitalize on the DIY sewing trend with a Corduroy Challenge on TikTok/Reels; p…" at bounding box center [734, 269] width 566 height 47
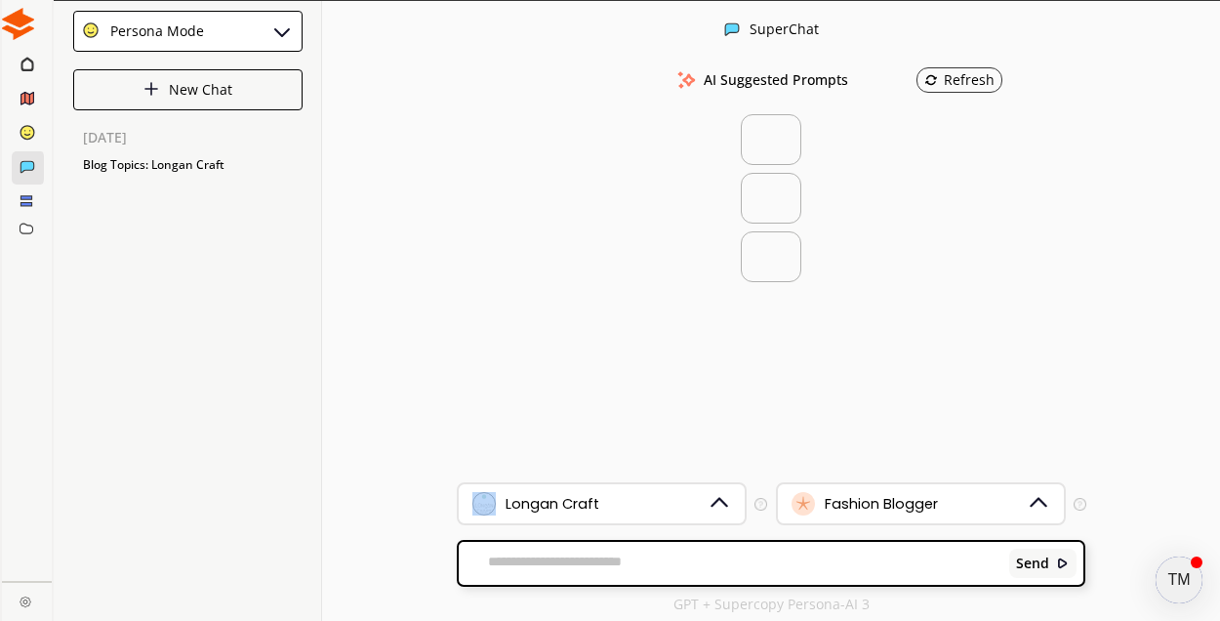
click at [622, 268] on div "AI Suggested Prompts Refresh" at bounding box center [771, 271] width 628 height 423
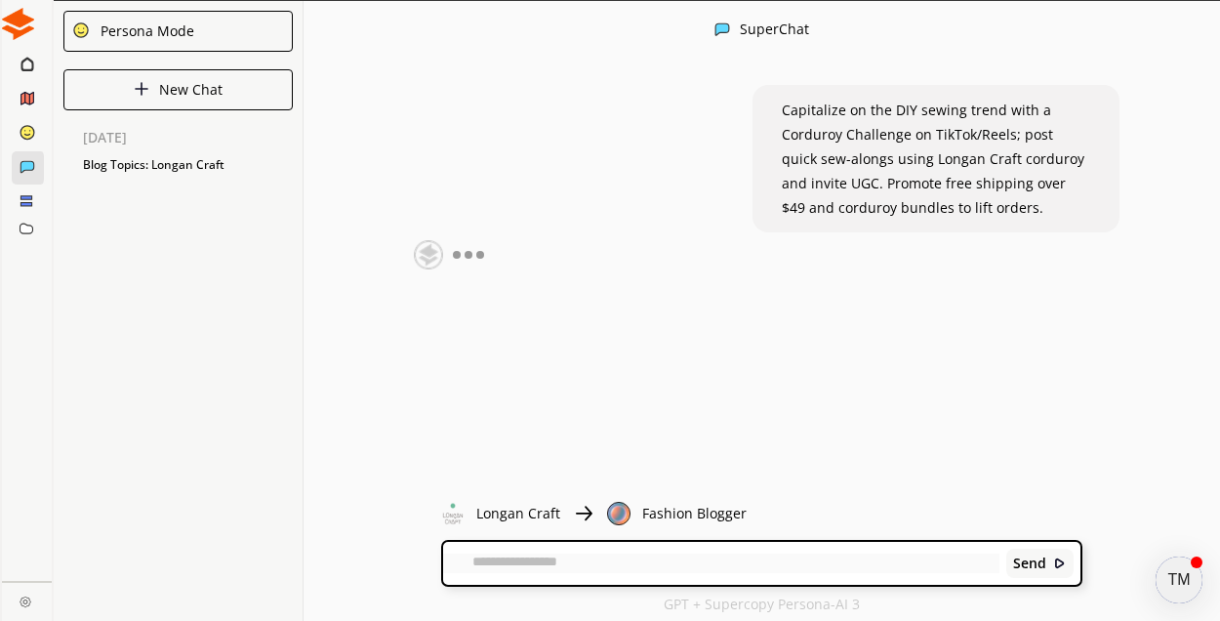
click at [36, 61] on div at bounding box center [28, 66] width 33 height 34
click at [32, 64] on icon at bounding box center [26, 64] width 11 height 12
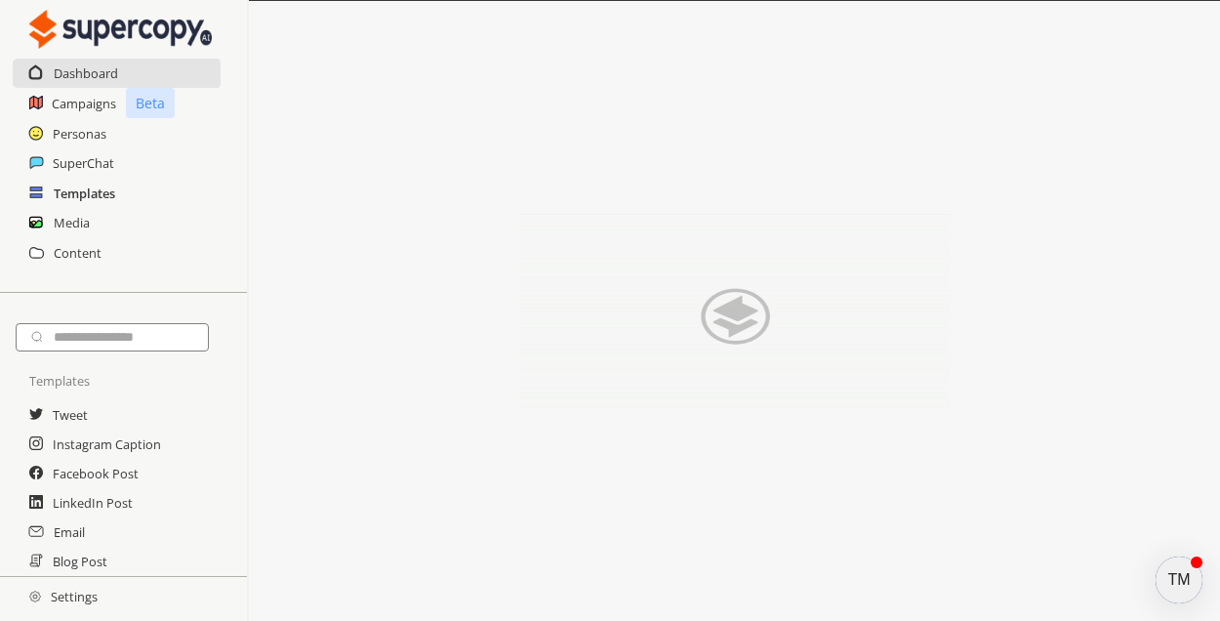
click at [107, 183] on h2 "Templates" at bounding box center [84, 193] width 61 height 29
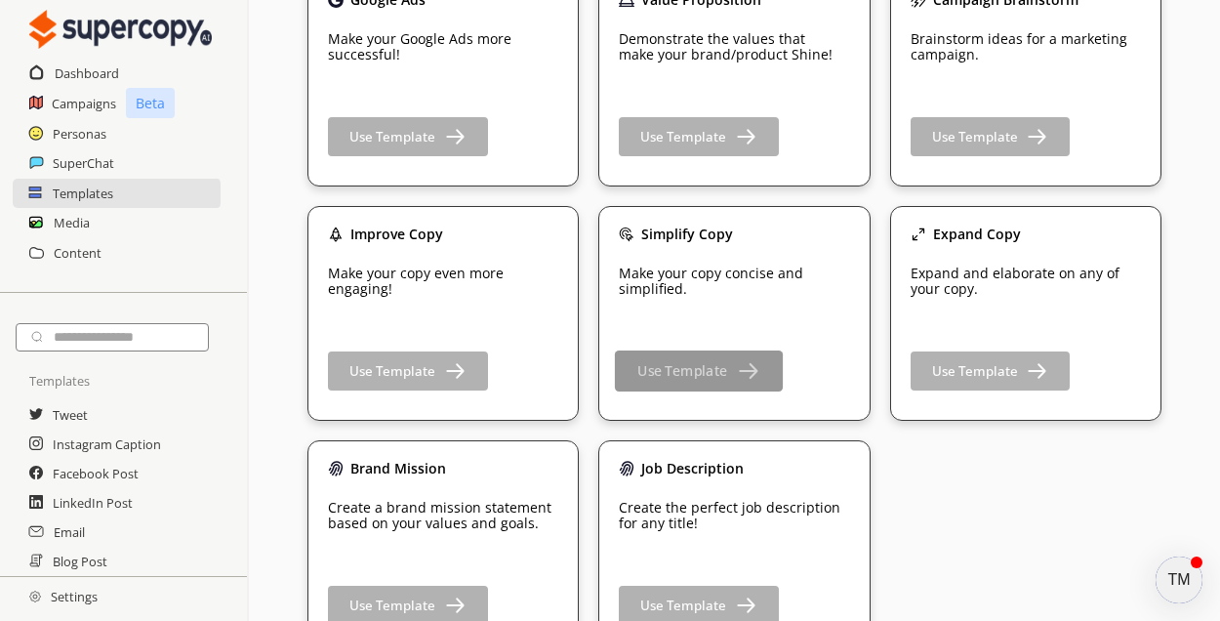
scroll to position [3096, 0]
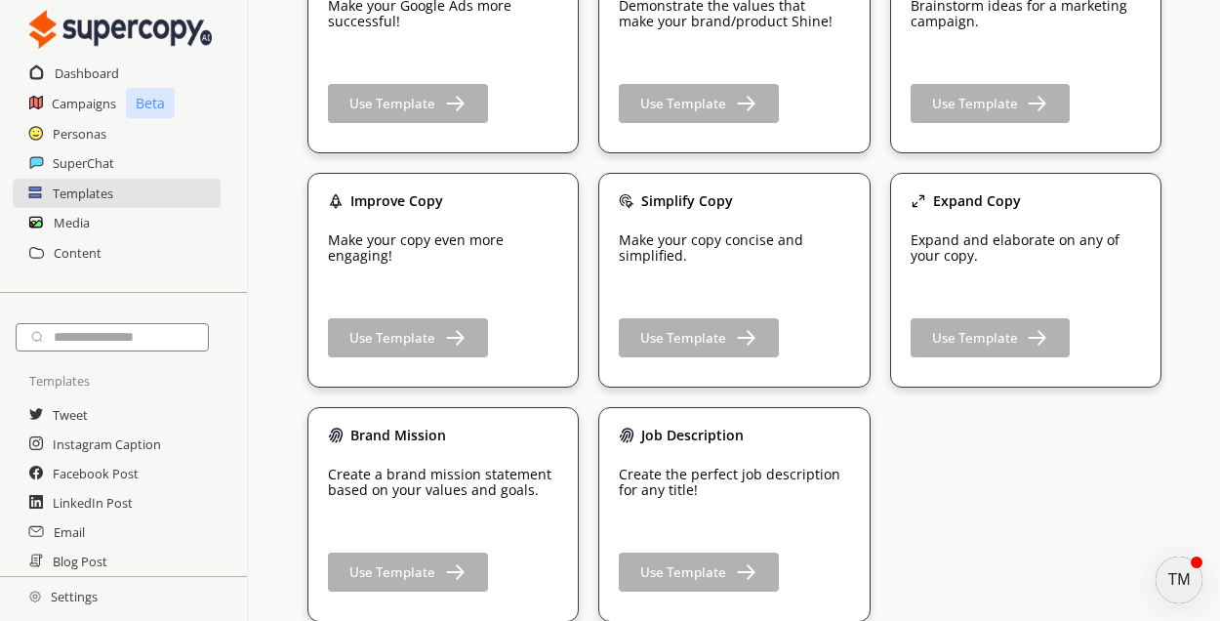
click at [106, 222] on div "Media" at bounding box center [123, 222] width 247 height 29
click at [61, 170] on h2 "SuperChat" at bounding box center [84, 162] width 62 height 29
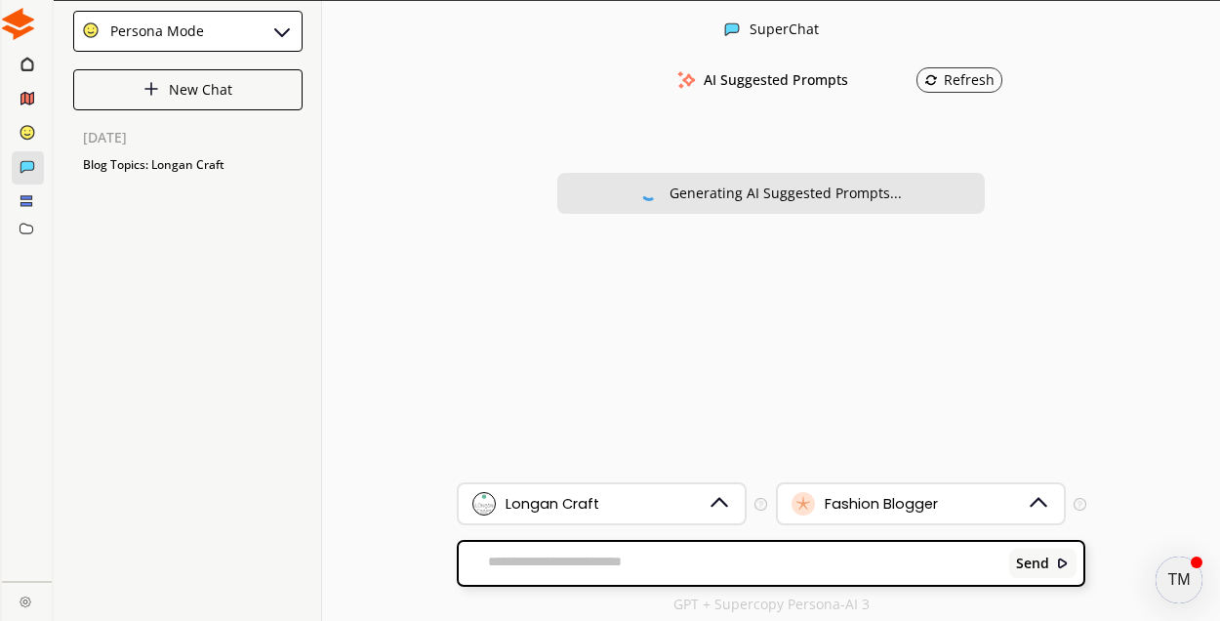
click at [32, 131] on ellipse at bounding box center [27, 132] width 14 height 14
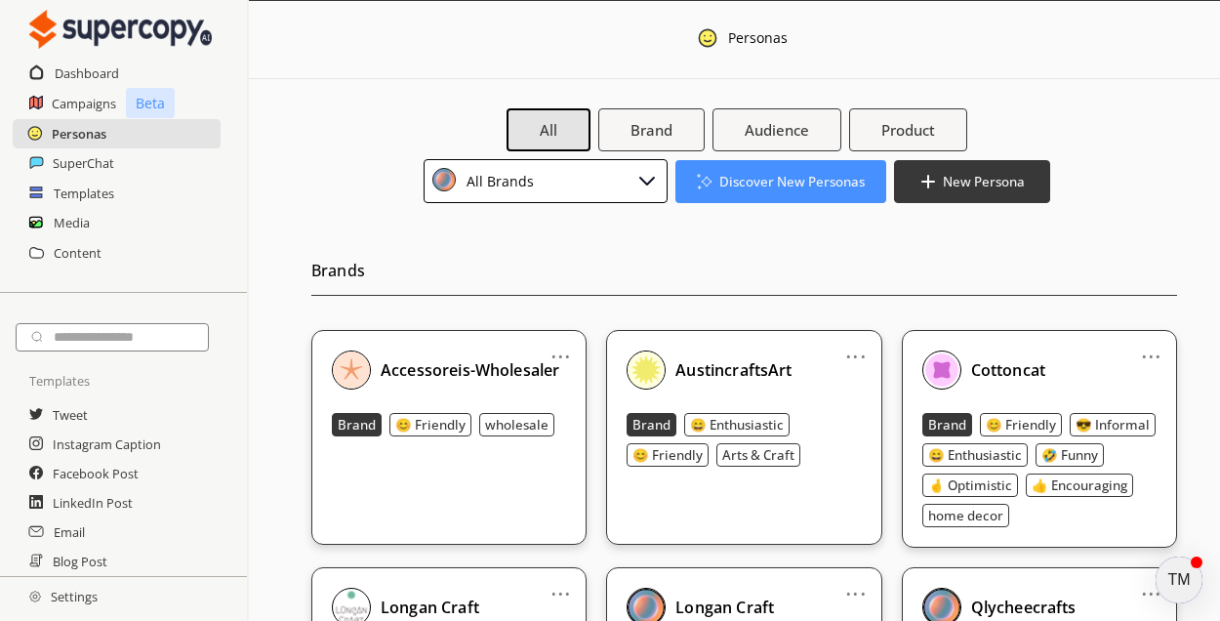
click at [78, 134] on h2 "Personas" at bounding box center [79, 133] width 55 height 29
click at [510, 173] on div "All Brands" at bounding box center [497, 181] width 74 height 26
click at [84, 591] on h2 "Settings" at bounding box center [63, 596] width 127 height 39
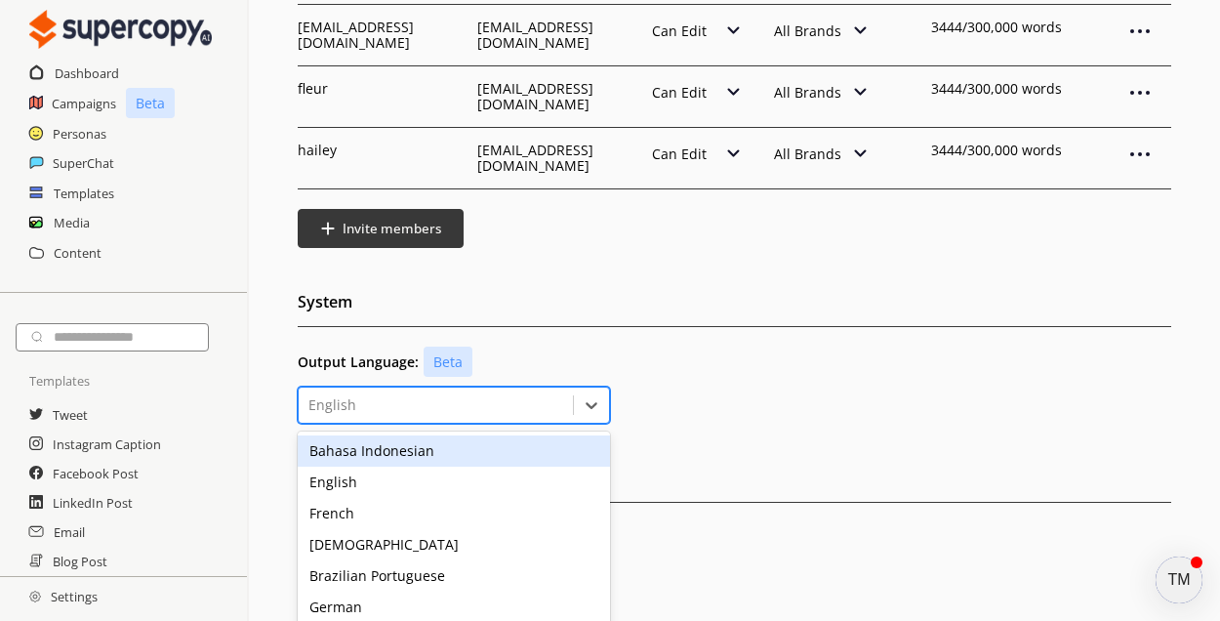
click at [502, 391] on div "English" at bounding box center [436, 404] width 274 height 27
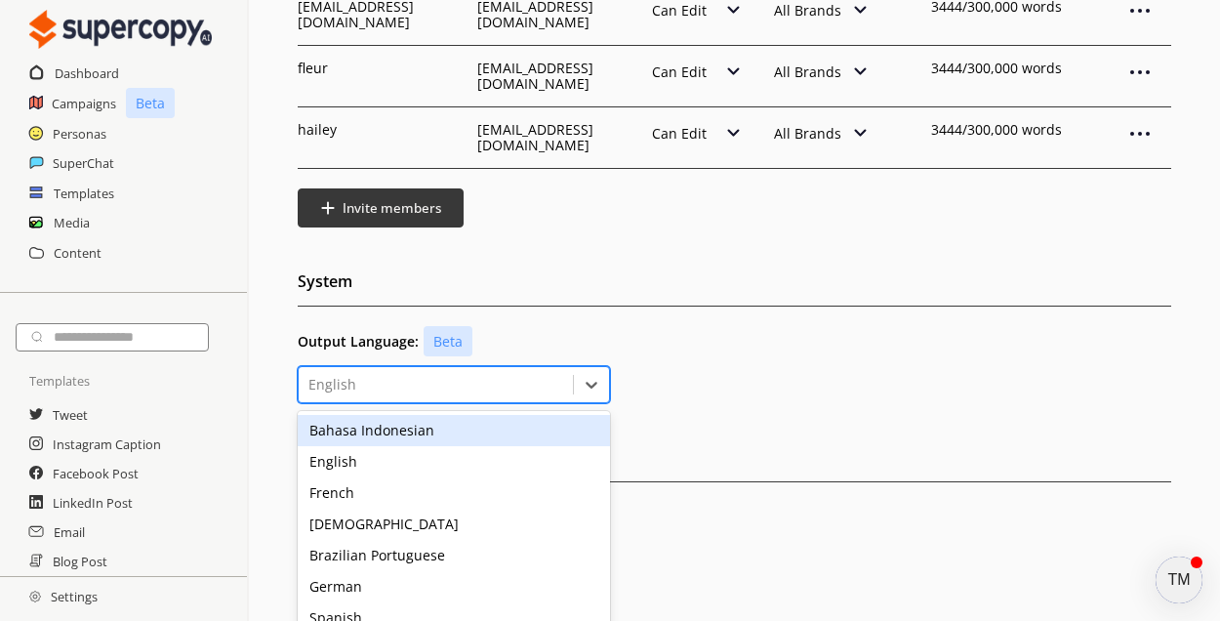
scroll to position [383, 0]
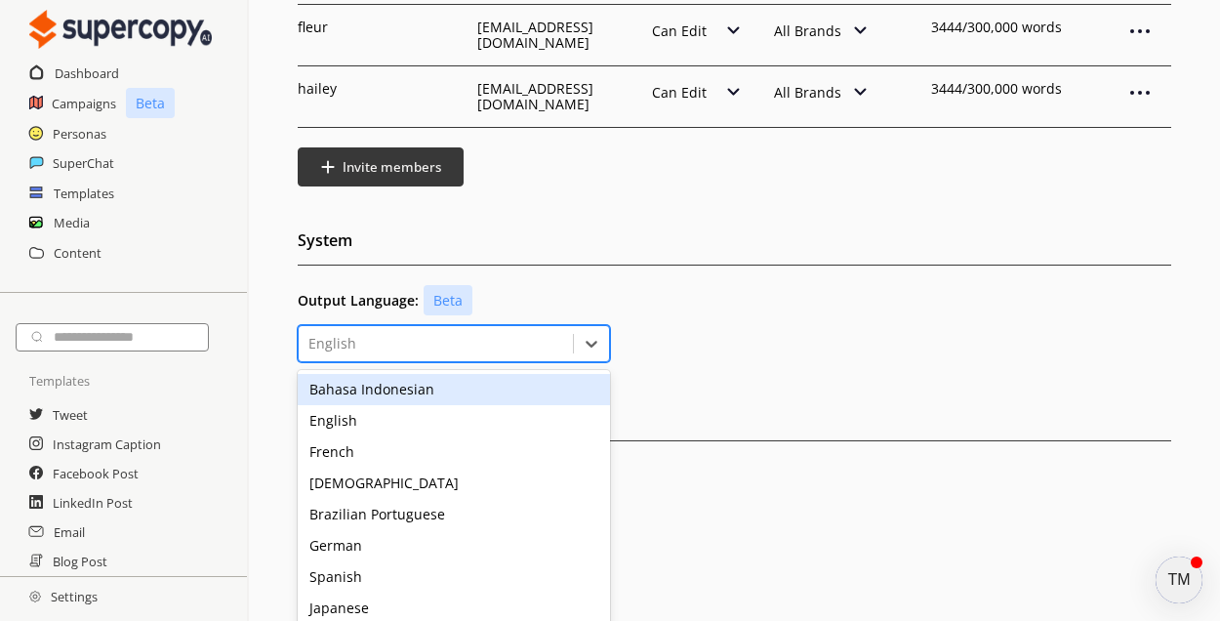
click at [502, 374] on div "Bahasa Indonesian" at bounding box center [454, 389] width 312 height 31
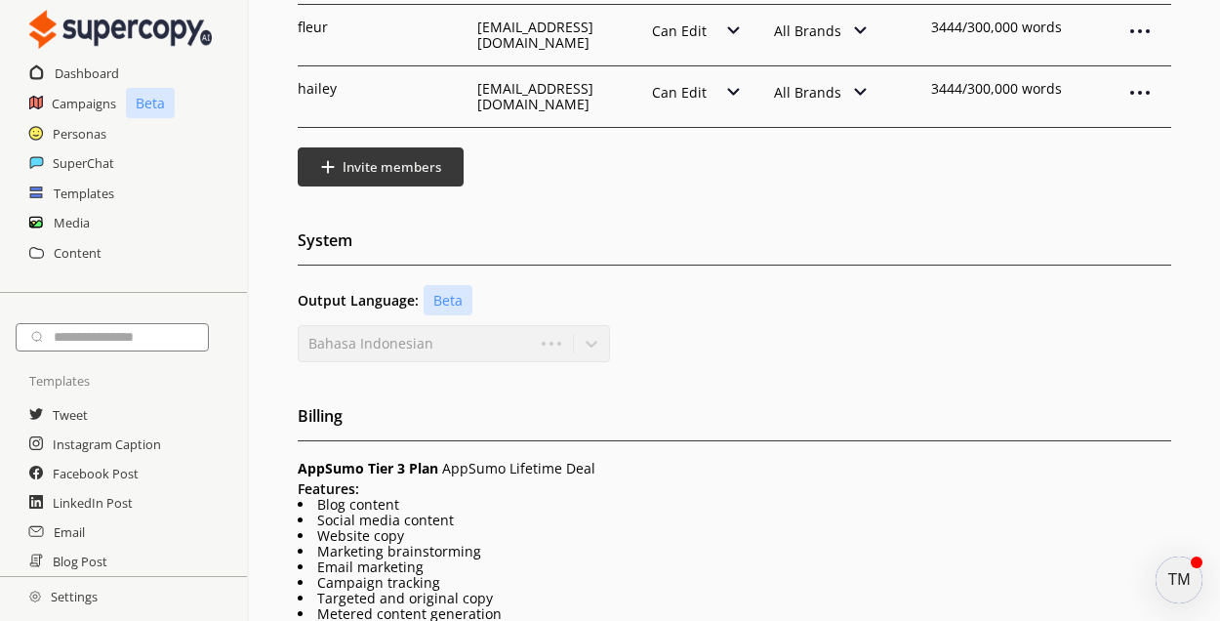
click at [780, 322] on div "Team Management Name Email Role Brand Permissions [PERSON_NAME] [PERSON_NAME][E…" at bounding box center [734, 356] width 971 height 1284
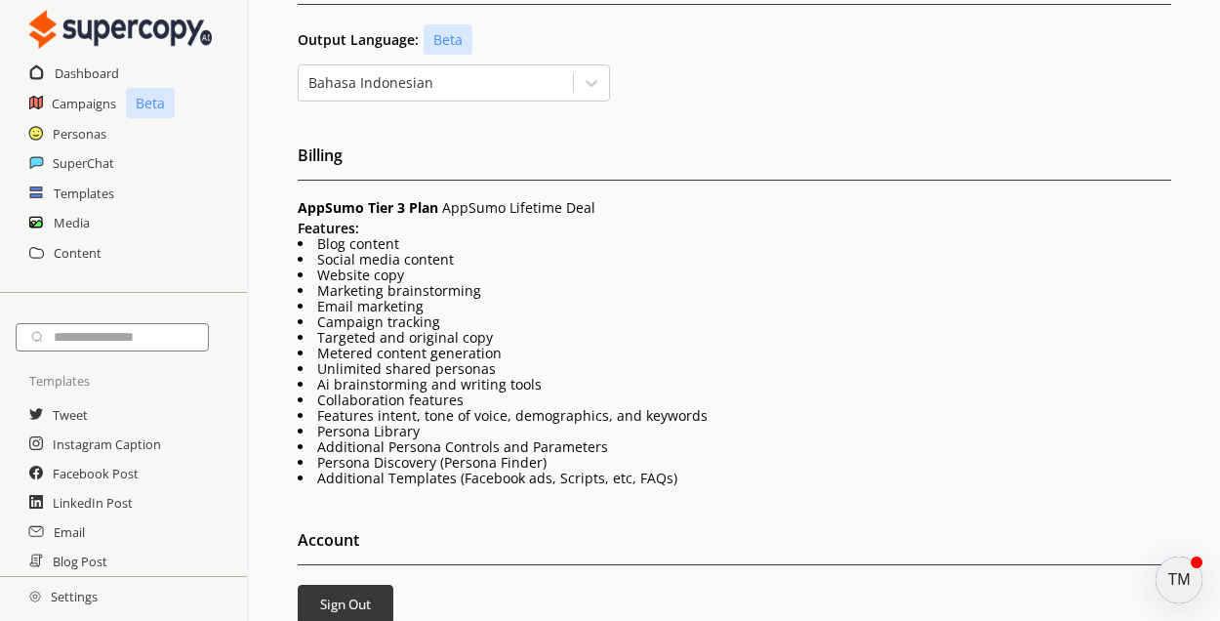
scroll to position [711, 0]
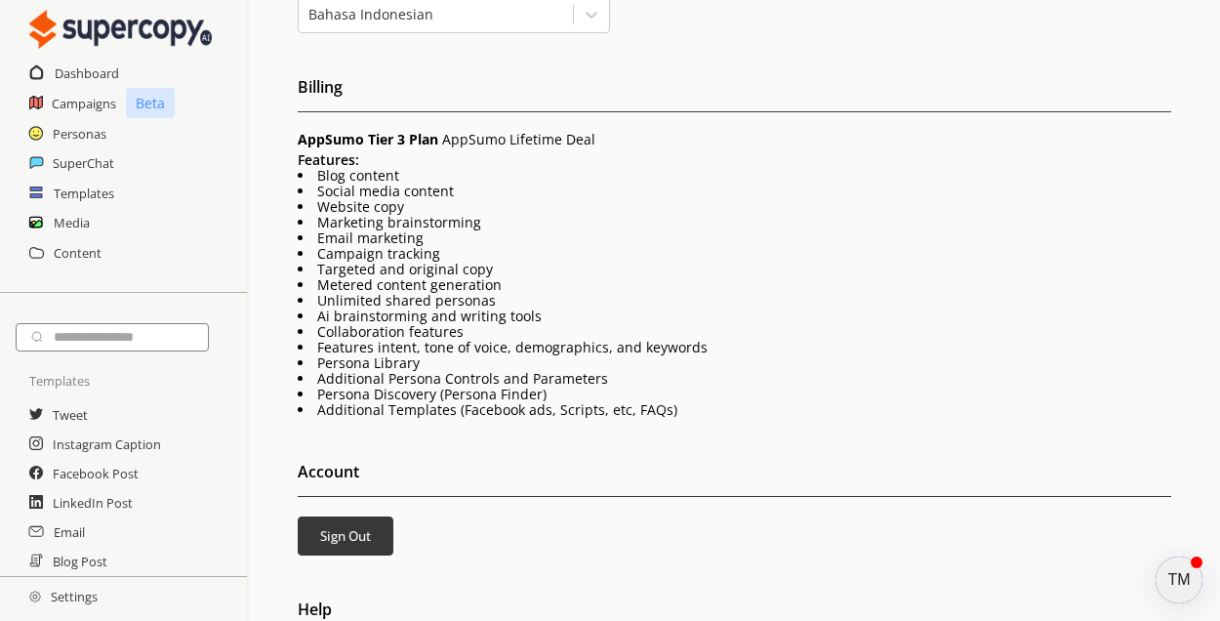
click at [1183, 569] on div "TM" at bounding box center [1178, 579] width 47 height 47
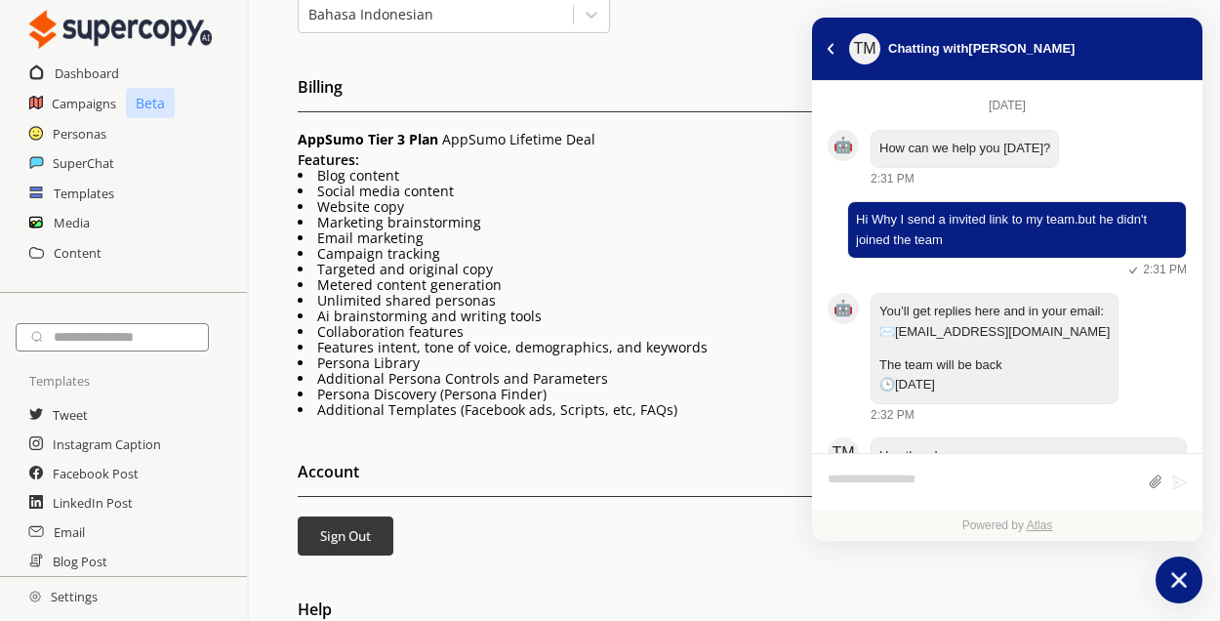
scroll to position [615, 0]
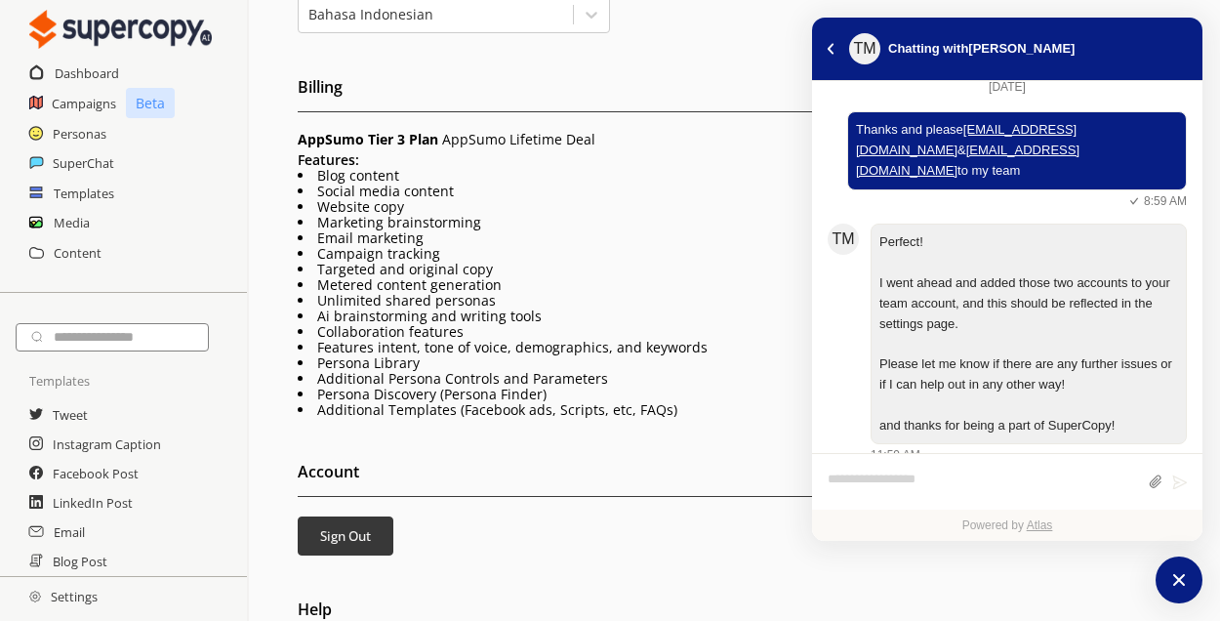
click at [1044, 527] on link "Atlas" at bounding box center [1040, 525] width 26 height 14
